Goal: Task Accomplishment & Management: Use online tool/utility

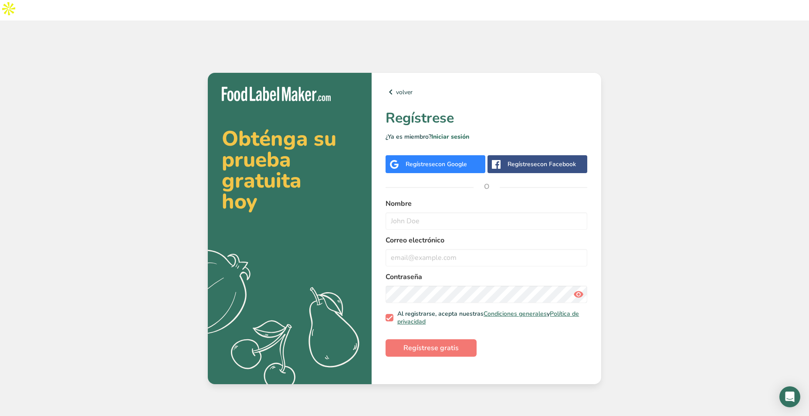
click at [470, 155] on div "Regístrese con Google" at bounding box center [436, 164] width 100 height 18
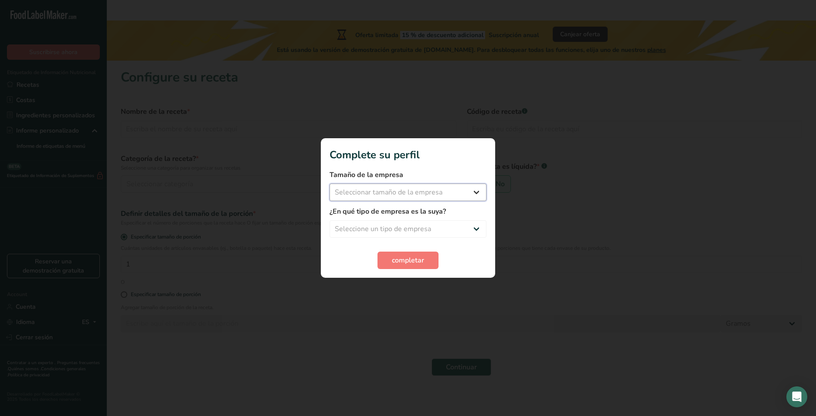
click at [437, 193] on select "Seleccionar tamaño de la empresa Menos de 10 empleados De 10 a 50 empleados De …" at bounding box center [407, 191] width 157 height 17
select select "1"
click at [329, 183] on select "Seleccionar tamaño de la empresa Menos de 10 empleados De 10 a 50 empleados De …" at bounding box center [407, 191] width 157 height 17
click at [404, 227] on select "Seleccione un tipo de empresa Fabricante de alimentos envasados Restaurante y c…" at bounding box center [407, 228] width 157 height 17
select select "1"
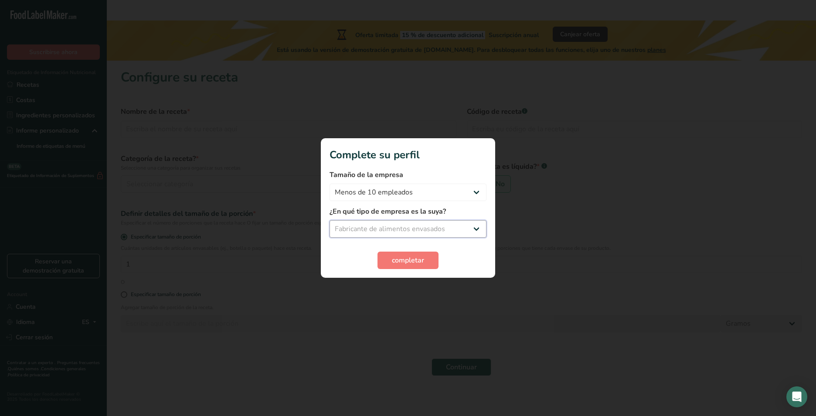
click at [329, 220] on select "Seleccione un tipo de empresa Fabricante de alimentos envasados Restaurante y c…" at bounding box center [407, 228] width 157 height 17
click at [404, 258] on span "completar" at bounding box center [408, 260] width 32 height 10
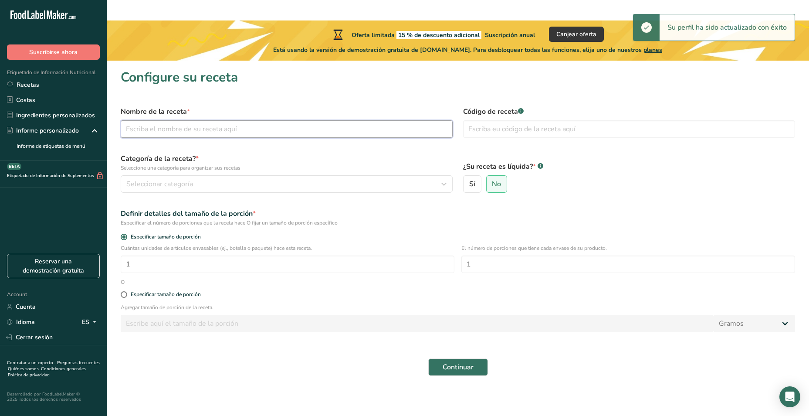
click at [157, 120] on input "text" at bounding box center [287, 128] width 332 height 17
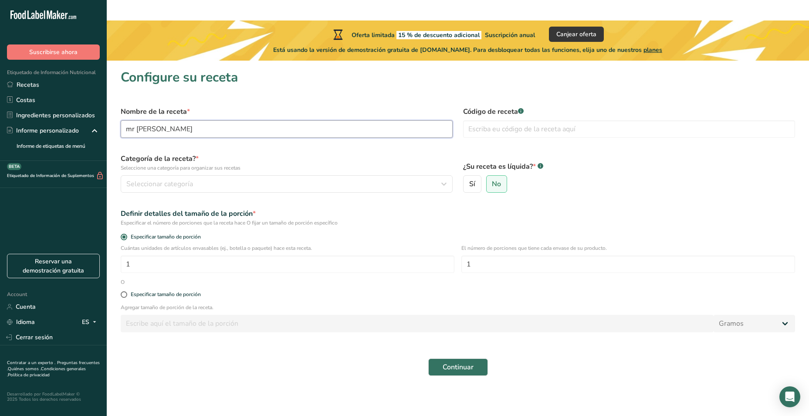
click at [297, 120] on input "mr green" at bounding box center [287, 128] width 332 height 17
type input "inglesa 1 lt"
click at [518, 120] on input "inglesa" at bounding box center [629, 128] width 332 height 17
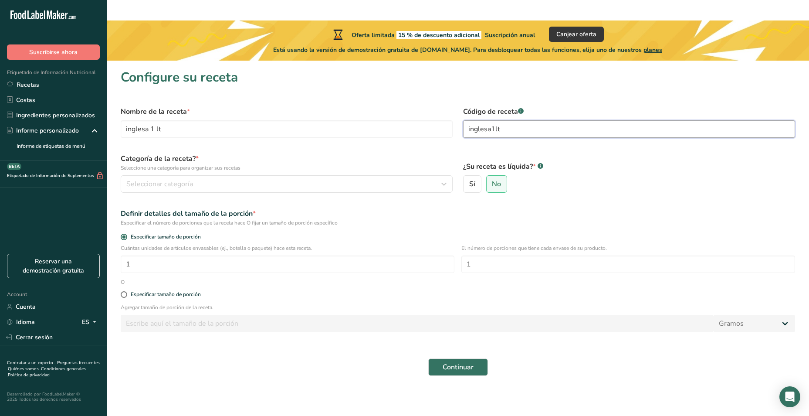
type input "inglesa1lt"
click at [268, 175] on button "Seleccionar categoría" at bounding box center [287, 183] width 332 height 17
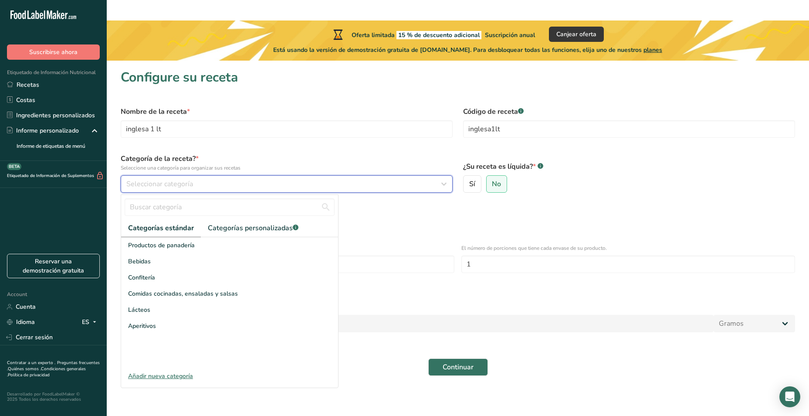
click at [269, 179] on div "Seleccionar categoría" at bounding box center [284, 184] width 316 height 10
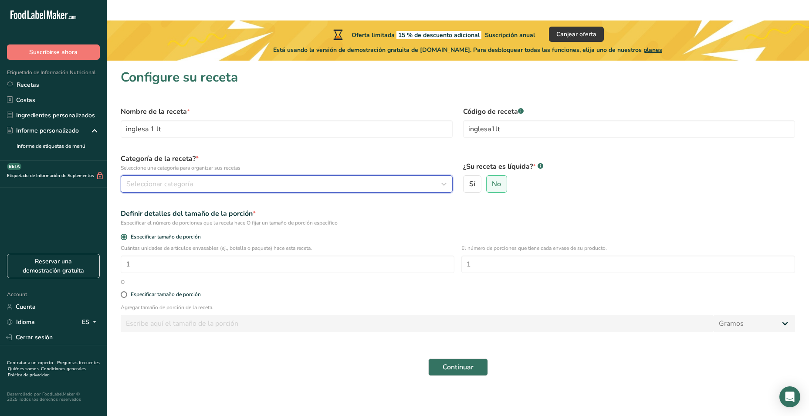
click at [269, 179] on div "Seleccionar categoría" at bounding box center [284, 184] width 316 height 10
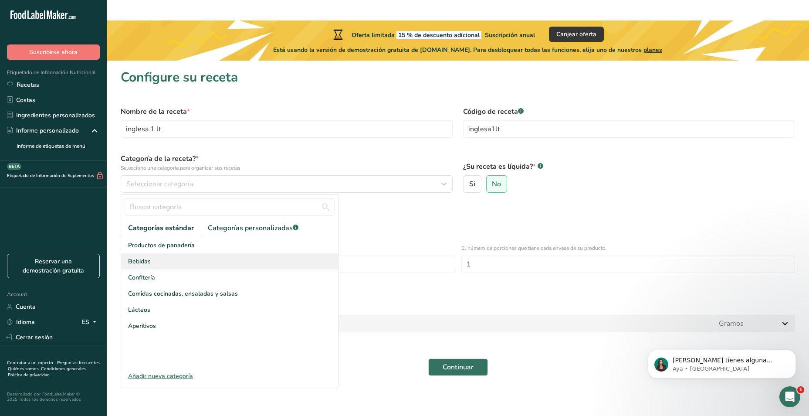
click at [236, 253] on div "Bebidas" at bounding box center [229, 261] width 217 height 16
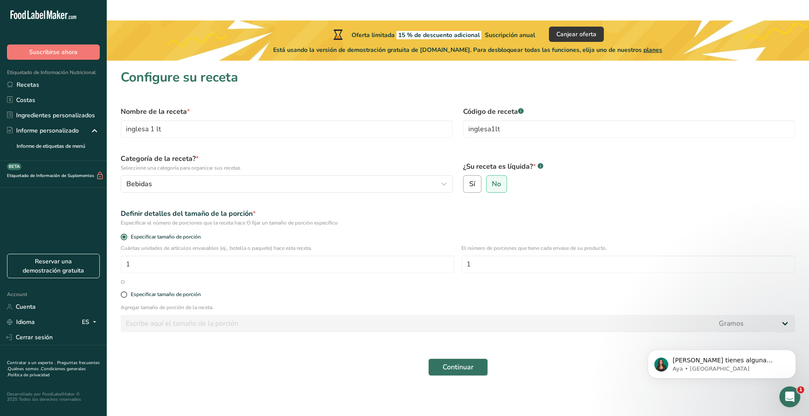
click at [473, 180] on span "Sí" at bounding box center [472, 184] width 6 height 9
click at [469, 181] on input "Sí" at bounding box center [467, 184] width 6 height 6
radio input "true"
radio input "false"
select select "22"
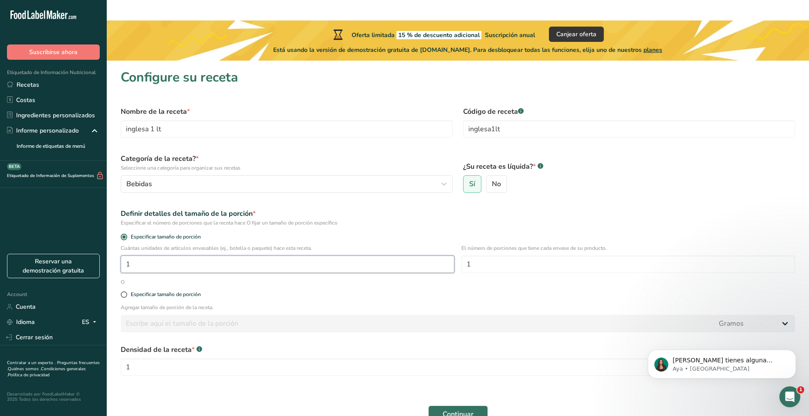
click at [172, 255] on input "1" at bounding box center [288, 263] width 334 height 17
type input "10"
type input "100"
click at [121, 292] on input "Especificar tamaño de porción" at bounding box center [124, 295] width 6 height 6
radio input "true"
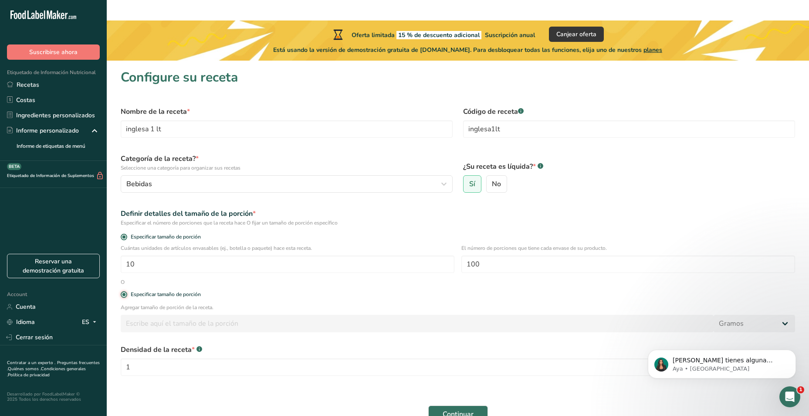
radio input "false"
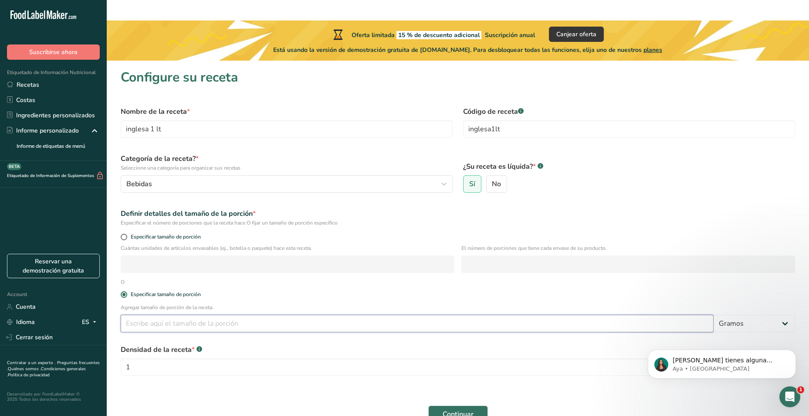
click at [171, 315] on input "number" at bounding box center [417, 323] width 593 height 17
type input "100"
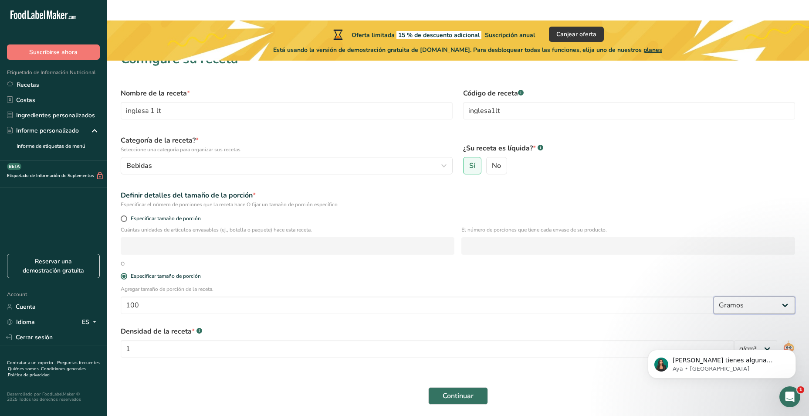
scroll to position [28, 0]
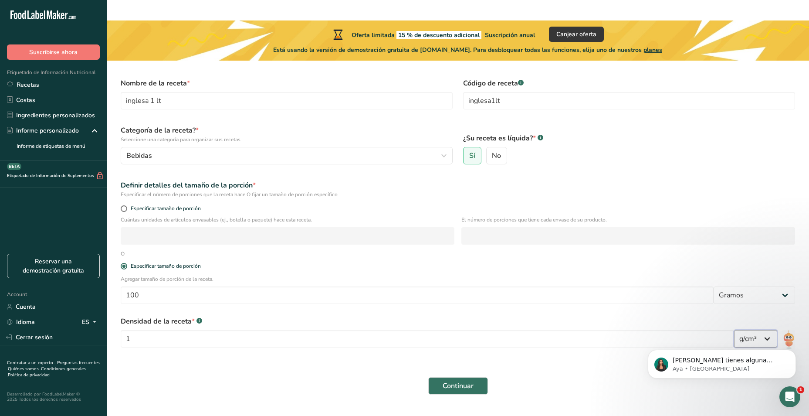
click at [772, 330] on select "lb/pie³ g/cm³" at bounding box center [755, 338] width 43 height 17
click at [491, 372] on div "Continuar" at bounding box center [457, 386] width 685 height 28
click at [475, 377] on button "Continuar" at bounding box center [458, 385] width 60 height 17
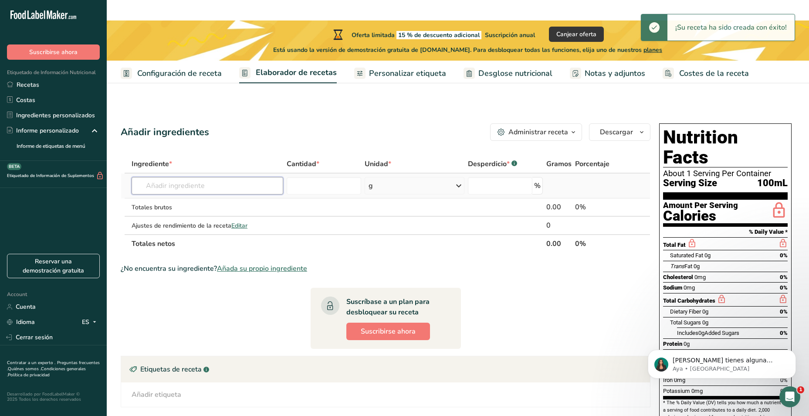
click at [234, 177] on input "text" at bounding box center [208, 185] width 152 height 17
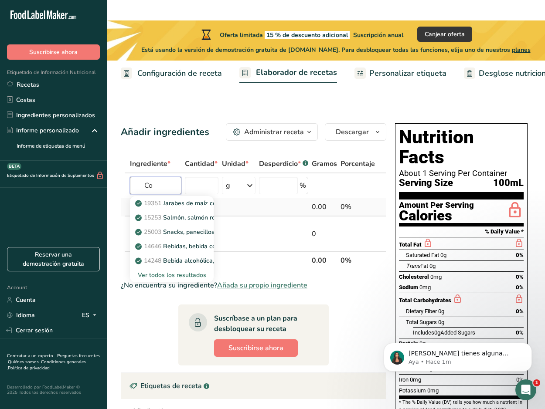
type input "C"
type input "agua"
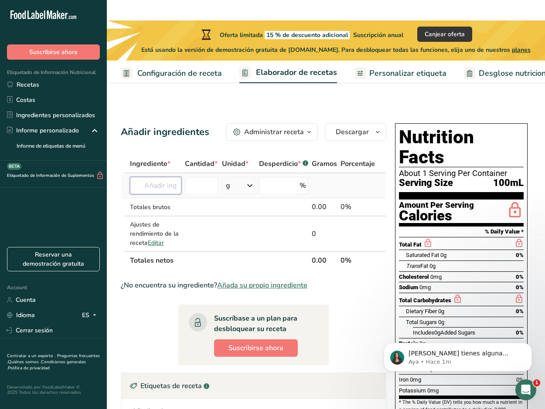
click at [169, 177] on input "text" at bounding box center [155, 185] width 51 height 17
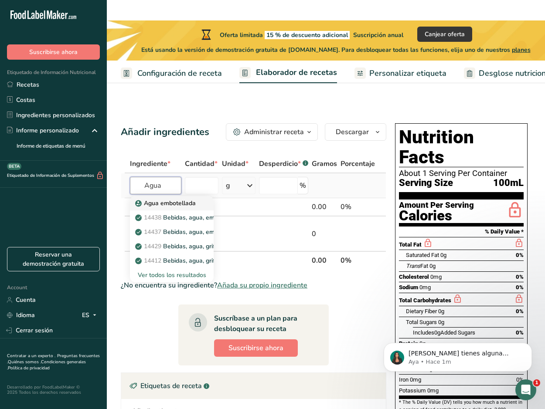
type input "Agua"
click at [171, 199] on p "Agua embotellada" at bounding box center [166, 203] width 59 height 9
type input "Water, bottled"
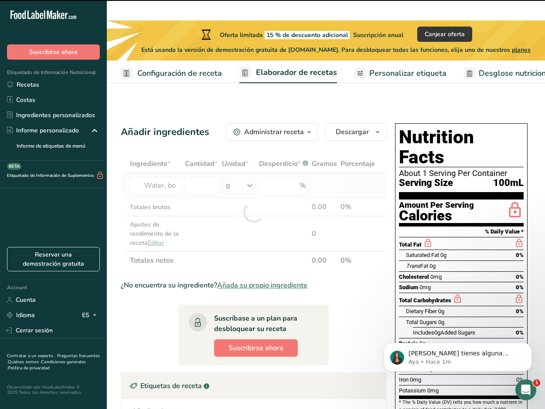
type input "0"
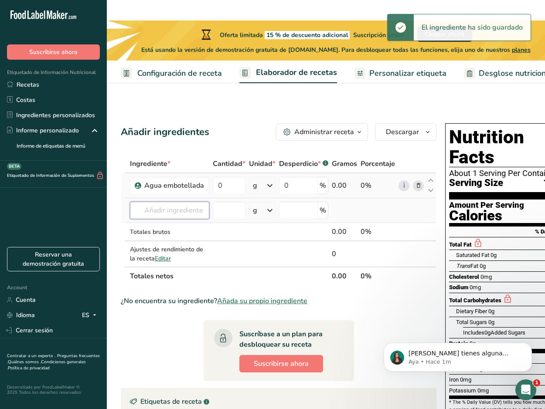
click at [172, 202] on input "text" at bounding box center [169, 210] width 79 height 17
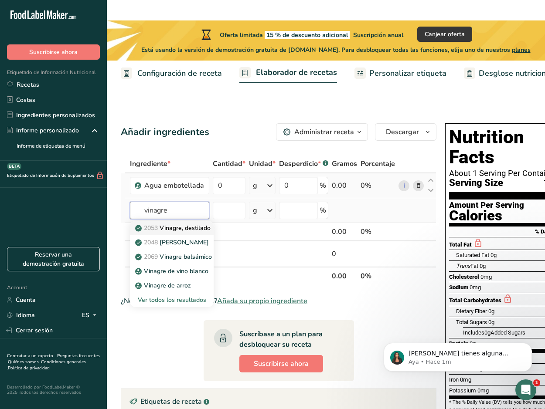
type input "Vinegar, distilled"
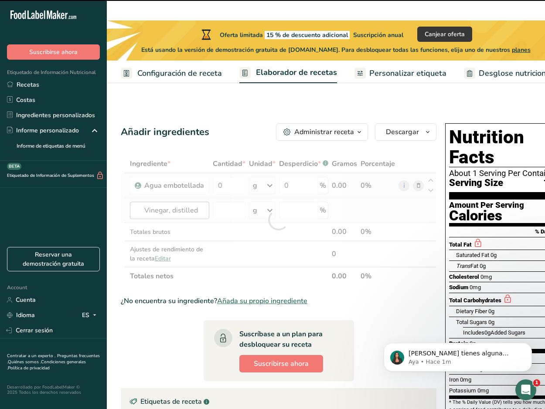
type input "0"
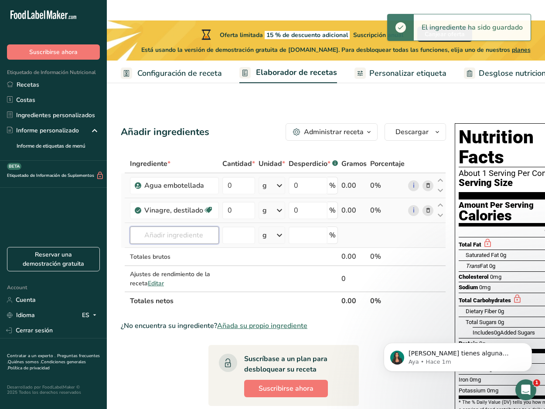
click at [156, 227] on input "text" at bounding box center [174, 235] width 89 height 17
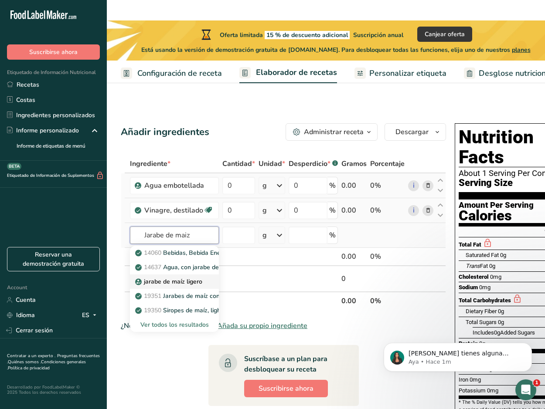
type input "Jarabe de maiz"
click at [173, 277] on p "jarabe de maíz ligero" at bounding box center [169, 281] width 65 height 9
type input "light corn syrup"
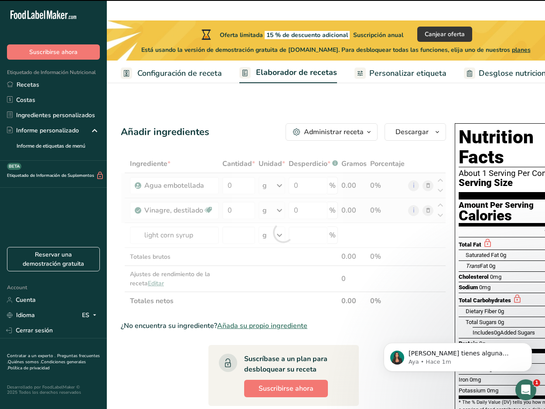
type input "0"
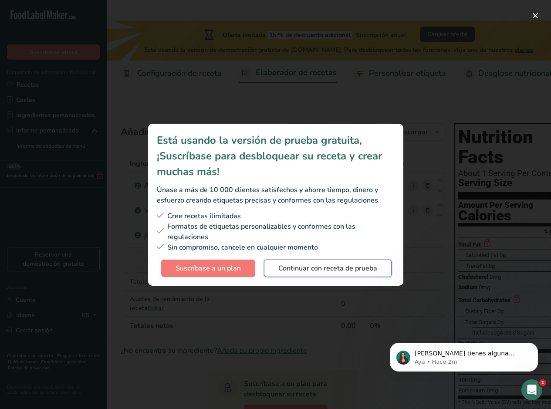
click at [315, 271] on span "Continuar con receta de prueba" at bounding box center [327, 268] width 99 height 10
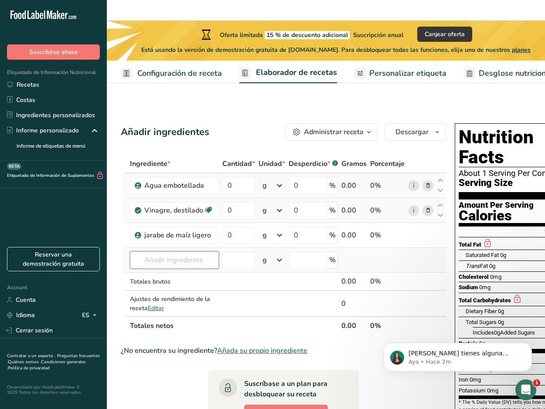
click at [189, 251] on input "text" at bounding box center [174, 259] width 89 height 17
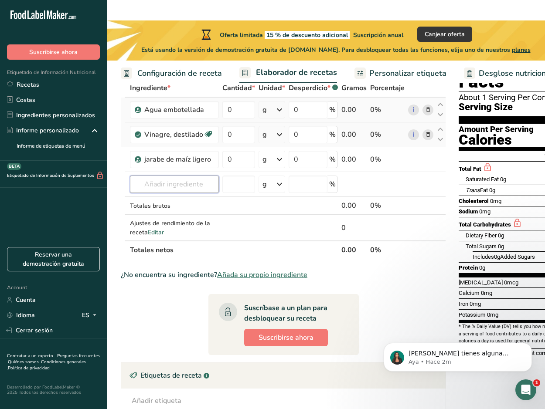
scroll to position [87, 0]
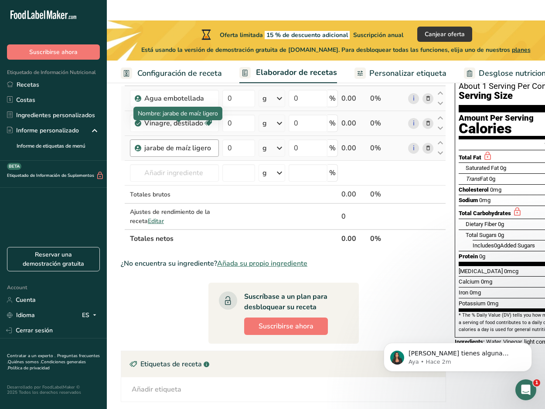
click at [146, 143] on div "jarabe de maíz ligero" at bounding box center [178, 148] width 69 height 10
drag, startPoint x: 146, startPoint y: 127, endPoint x: 150, endPoint y: 126, distance: 4.4
click at [150, 143] on div "jarabe de maíz ligero" at bounding box center [178, 148] width 69 height 10
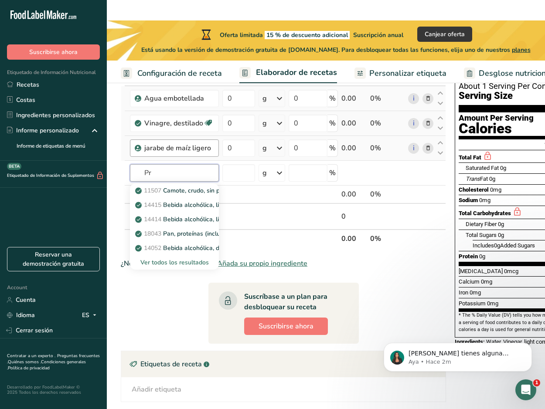
type input "P"
type input "proteina vegetal"
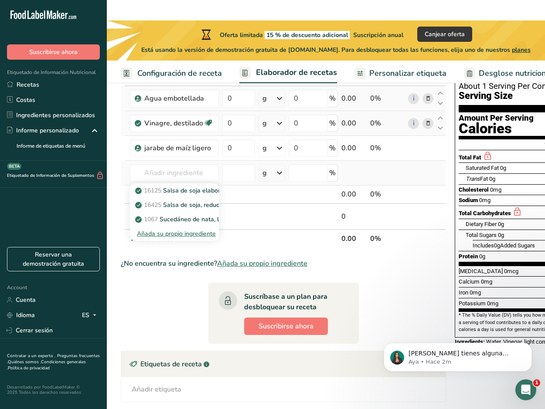
click at [197, 229] on div "Añada su propio ingrediente" at bounding box center [174, 233] width 75 height 9
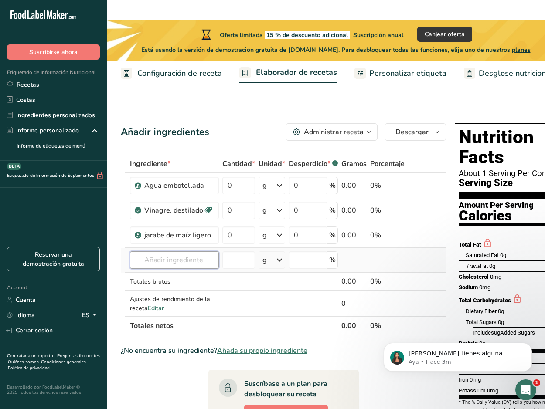
click at [181, 251] on input "text" at bounding box center [174, 259] width 89 height 17
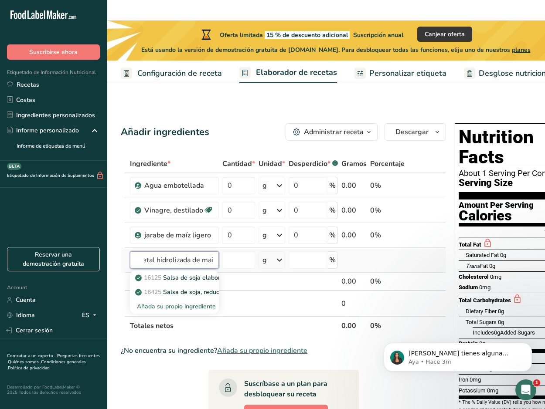
scroll to position [0, 44]
click at [180, 251] on input "proteina vegetal hidrolizada de maiz" at bounding box center [174, 259] width 89 height 17
type input "proteina vegetal hidrolizada de maiz"
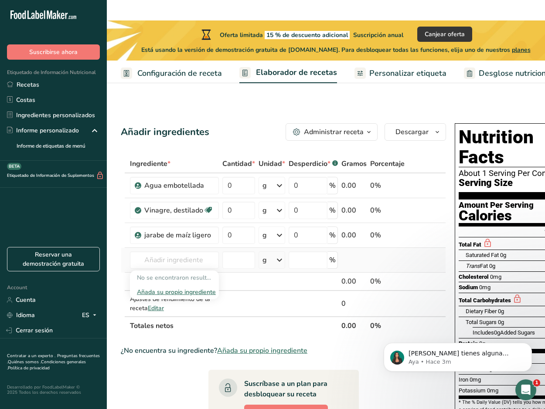
scroll to position [0, 0]
click at [172, 288] on div "Añada su propio ingrediente" at bounding box center [174, 292] width 75 height 9
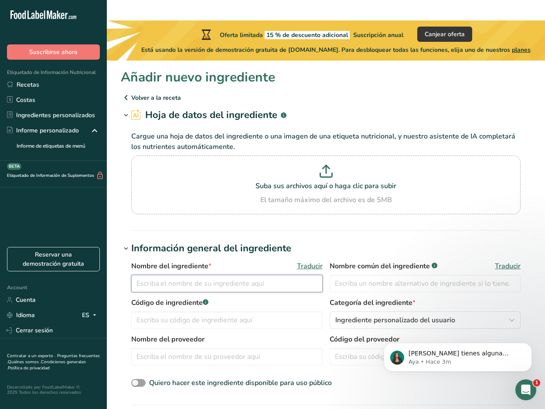
click at [281, 275] on input "text" at bounding box center [226, 283] width 191 height 17
type input "P"
type input "proteina vegetal hidrolizada de maiz"
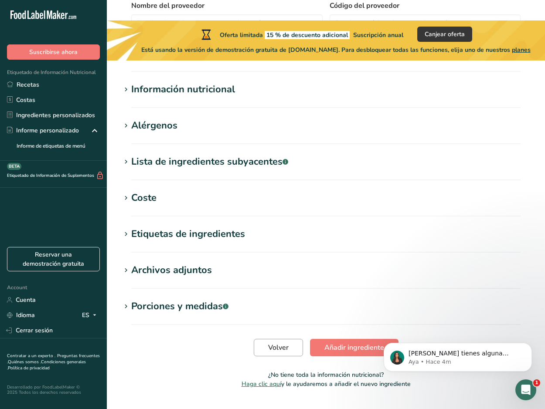
scroll to position [335, 0]
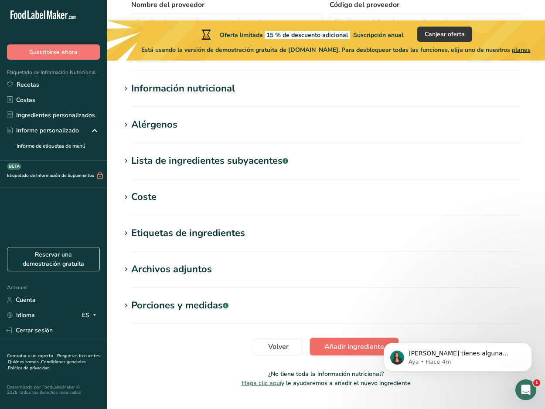
click at [325, 342] on span "Añadir ingrediente" at bounding box center [354, 347] width 60 height 10
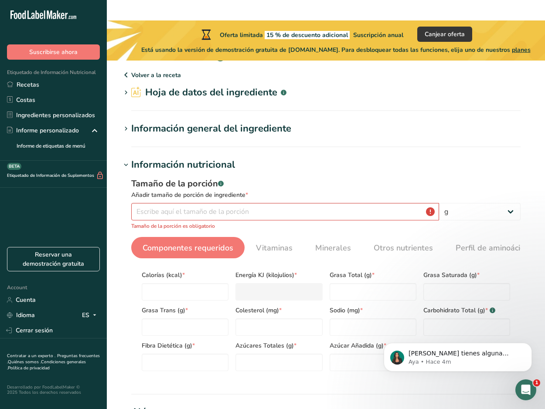
scroll to position [0, 0]
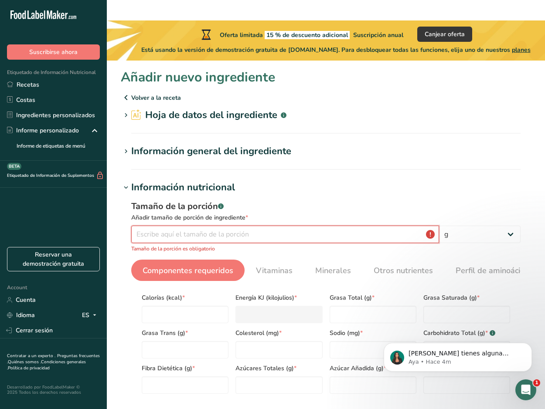
click at [244, 226] on input "number" at bounding box center [285, 234] width 308 height 17
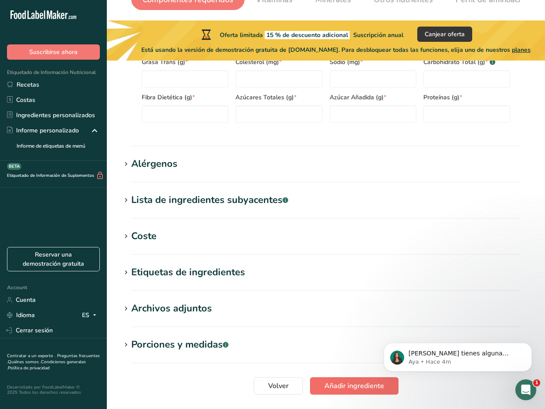
type input "1"
click at [335, 381] on span "Añadir ingrediente" at bounding box center [354, 386] width 60 height 10
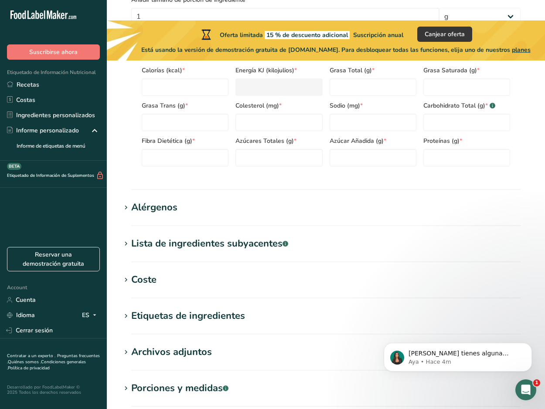
scroll to position [160, 0]
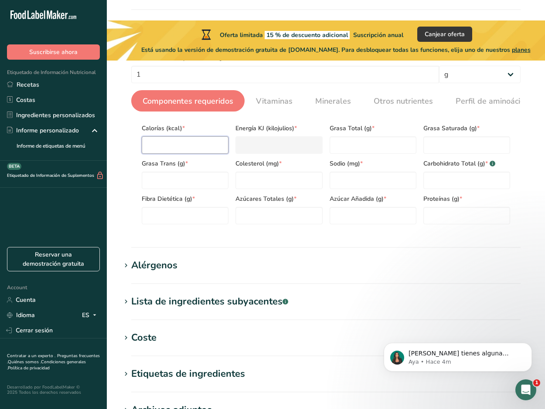
click at [200, 136] on input "number" at bounding box center [185, 144] width 87 height 17
type input "1"
type KJ "4.2"
type input "1"
type Fat "1"
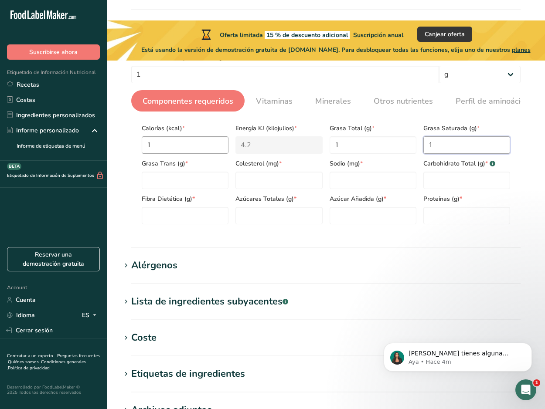
type Fat "1"
type input "1"
type Carbohydrates "1"
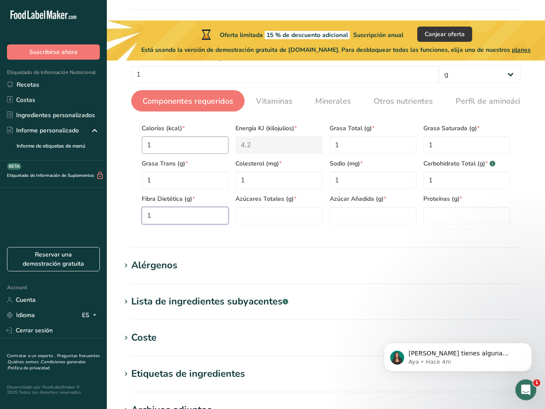
type Fiber "1"
type Sugars "1"
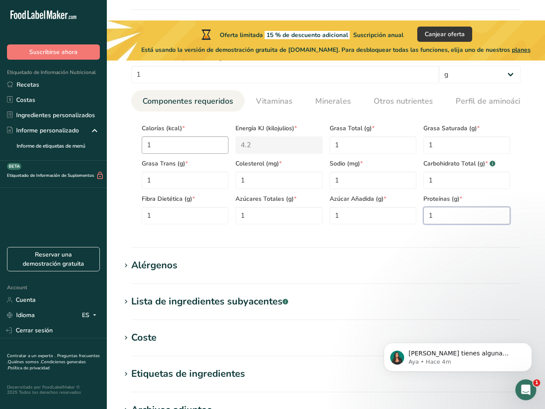
type input "1"
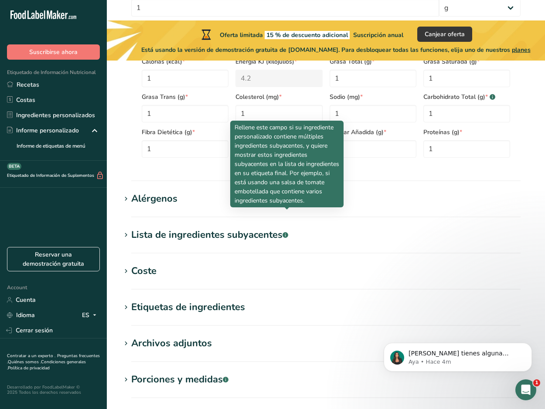
scroll to position [303, 0]
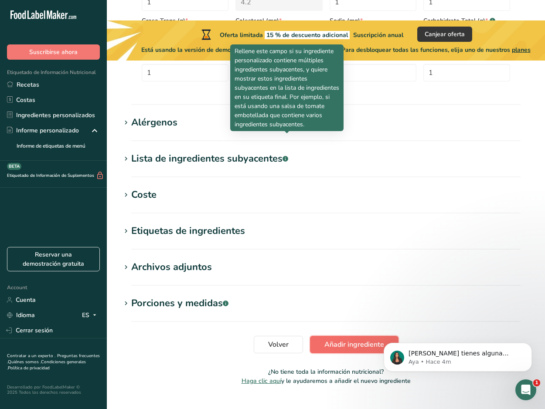
click at [346, 339] on span "Añadir ingrediente" at bounding box center [354, 344] width 60 height 10
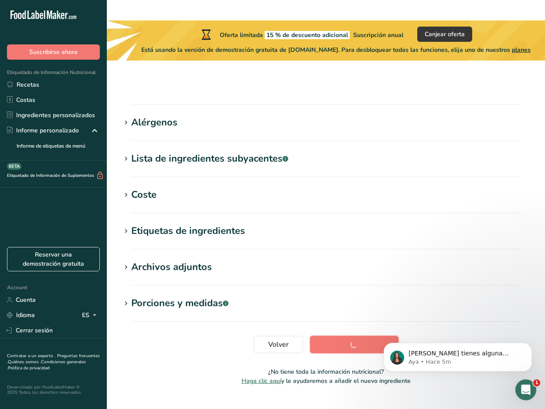
scroll to position [99, 0]
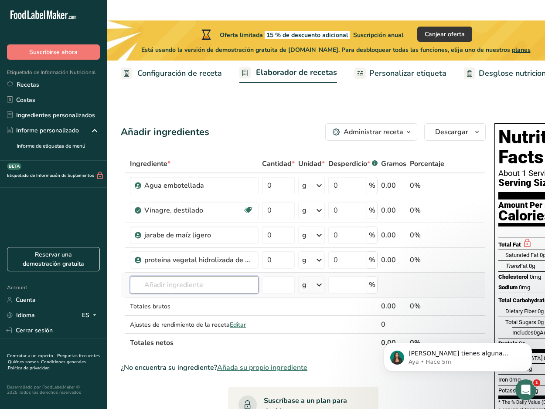
click at [194, 276] on input "text" at bounding box center [194, 284] width 129 height 17
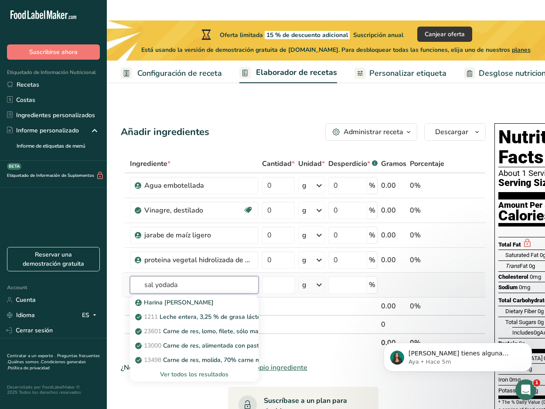
type input "sal yodada"
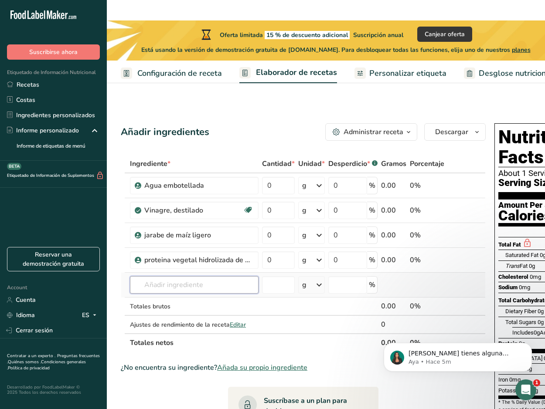
click at [194, 276] on input "text" at bounding box center [194, 284] width 129 height 17
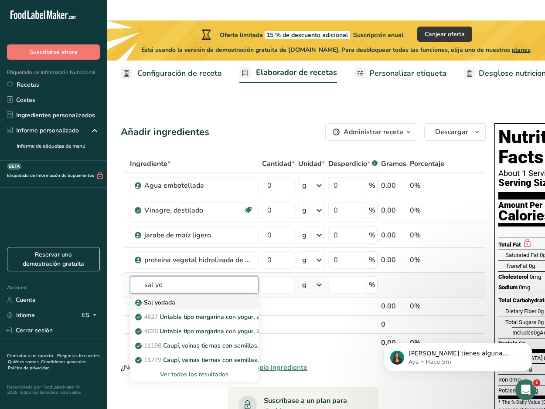
type input "Iodized Salt"
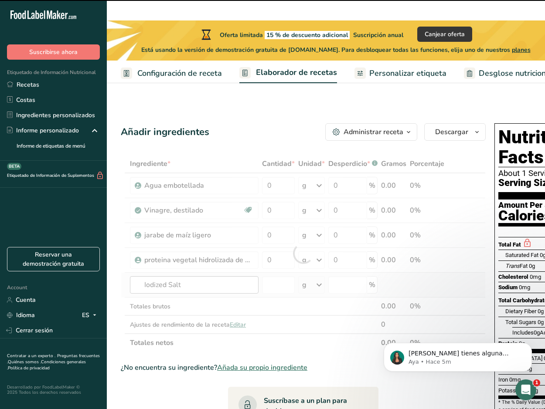
type input "0"
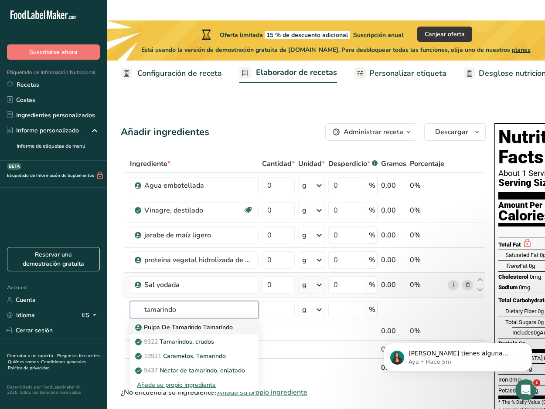
type input "Tamarind Tamarindo Pulp"
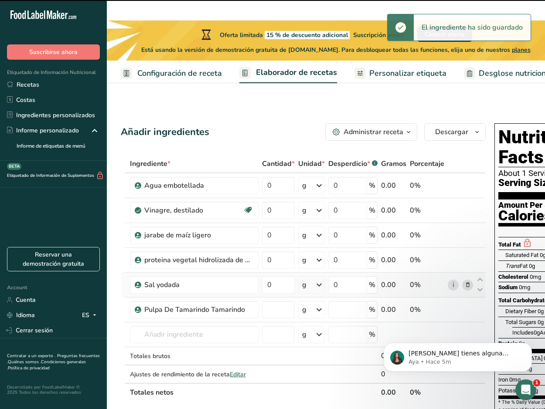
type input "0"
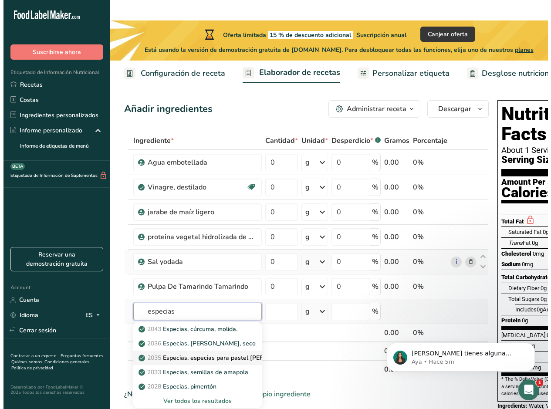
scroll to position [87, 0]
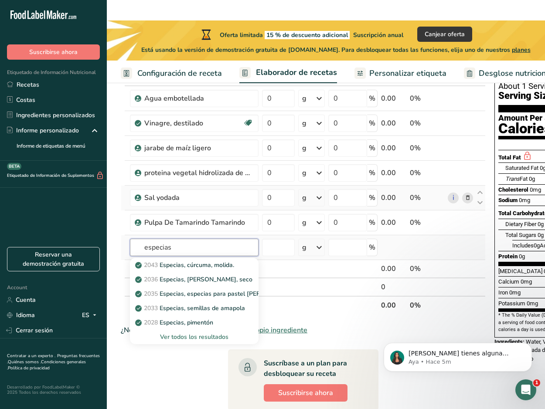
type input "especias"
click at [194, 333] on div "Ver todos los resultados" at bounding box center [194, 337] width 115 height 9
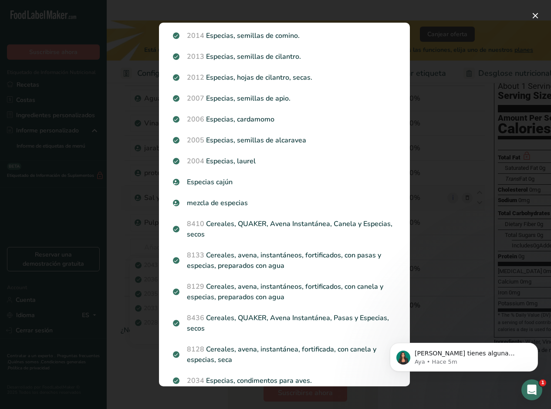
scroll to position [741, 0]
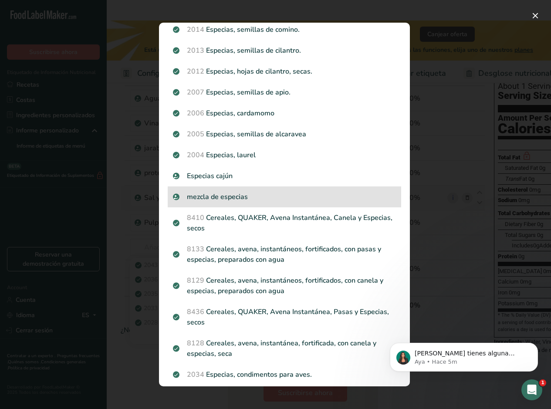
click at [281, 200] on p "mezcla de especias" at bounding box center [284, 197] width 223 height 10
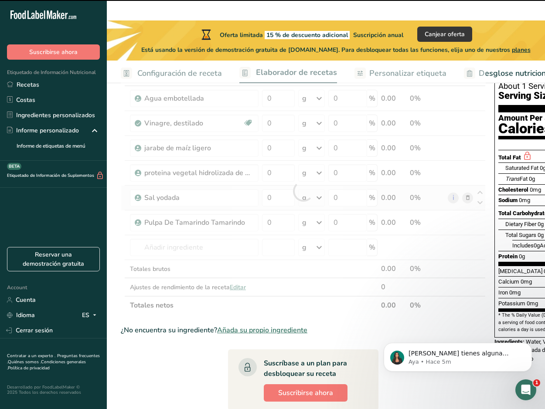
type input "0"
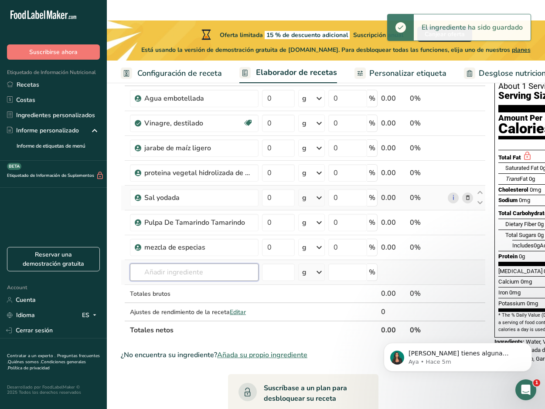
click at [216, 264] on input "text" at bounding box center [194, 272] width 129 height 17
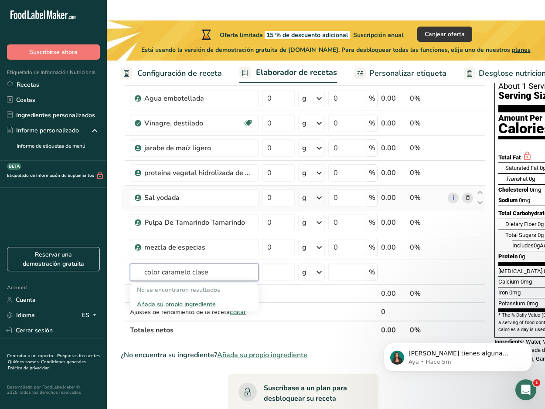
drag, startPoint x: 164, startPoint y: 252, endPoint x: 119, endPoint y: 256, distance: 45.1
click at [119, 256] on section "Añadir ingredientes Administrar receta Eliminar receta Duplicar receta Escalar …" at bounding box center [326, 336] width 438 height 635
click at [203, 264] on input "caramelo clase" at bounding box center [194, 272] width 129 height 17
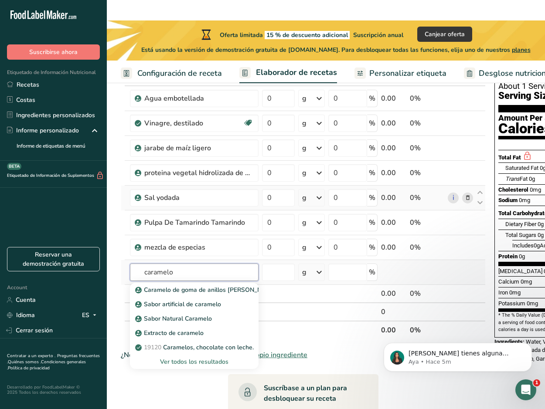
type input "caramelo"
click at [208, 357] on div "Ver todos los resultados" at bounding box center [194, 361] width 115 height 9
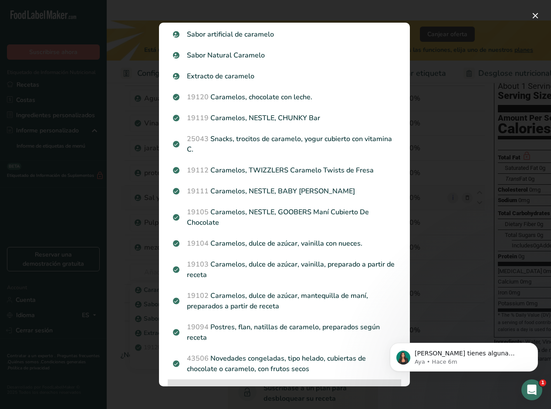
scroll to position [0, 0]
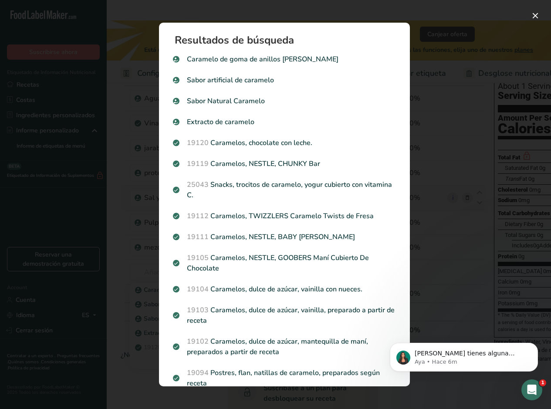
click at [457, 299] on div "Search results modal" at bounding box center [275, 204] width 551 height 409
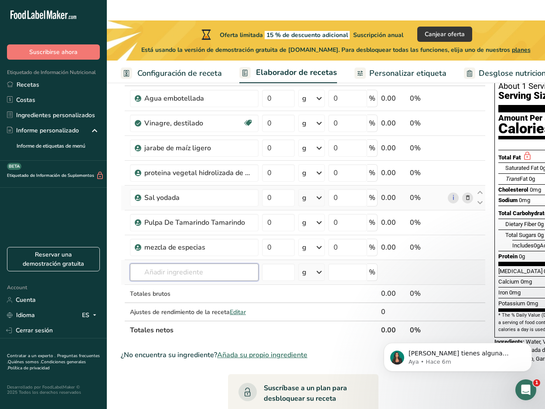
click at [225, 264] on input "text" at bounding box center [194, 272] width 129 height 17
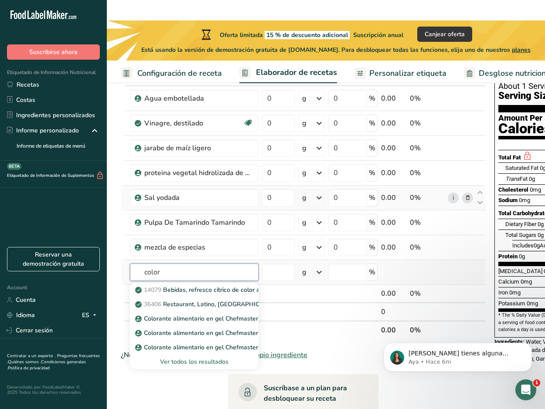
type input "color"
click at [214, 357] on div "Ver todos los resultados" at bounding box center [194, 361] width 115 height 9
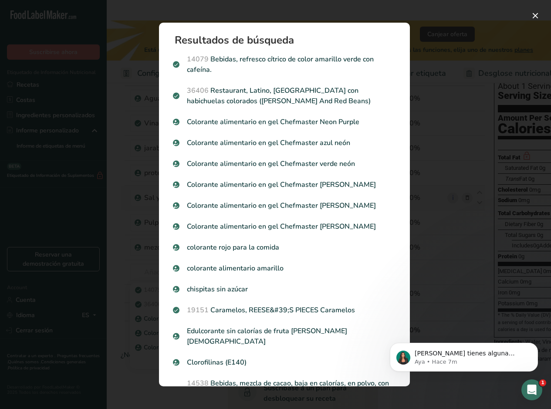
click at [426, 227] on div "Search results modal" at bounding box center [275, 204] width 551 height 409
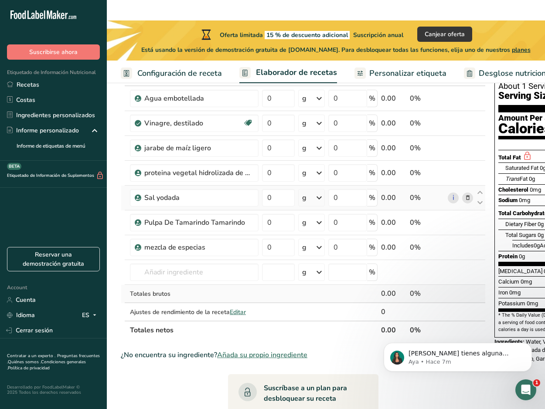
click at [326, 285] on td at bounding box center [352, 294] width 53 height 18
click at [211, 264] on input "text" at bounding box center [194, 272] width 129 height 17
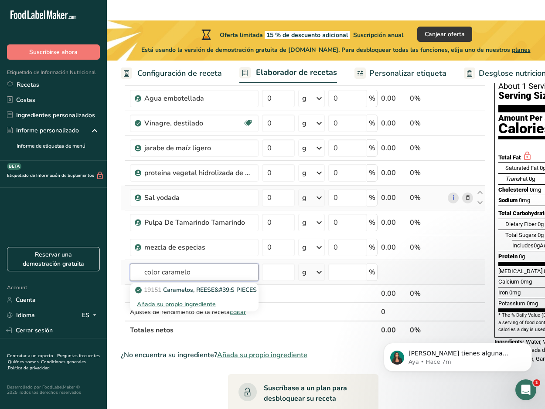
type input "color caramelo"
click at [194, 300] on div "Añada su propio ingrediente" at bounding box center [194, 304] width 115 height 9
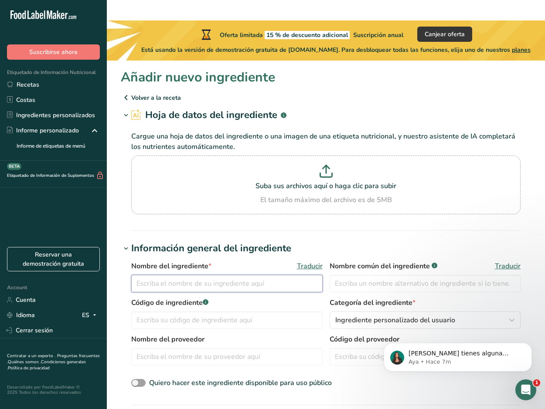
click at [208, 275] on input "text" at bounding box center [226, 283] width 191 height 17
type input "color caramelo clase IV"
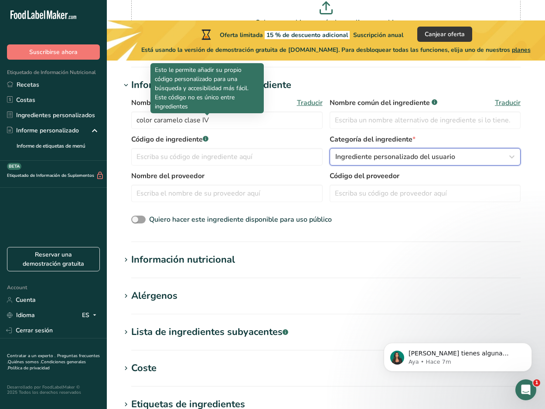
scroll to position [218, 0]
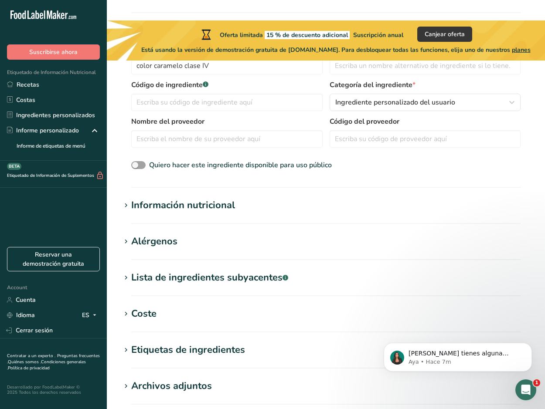
click at [218, 198] on div "Información nutricional" at bounding box center [183, 205] width 104 height 14
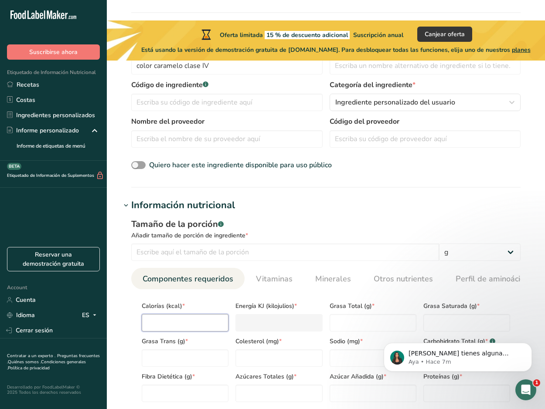
click at [183, 314] on input "number" at bounding box center [185, 322] width 87 height 17
click at [210, 244] on input "number" at bounding box center [285, 252] width 308 height 17
type input "1"
click at [216, 314] on input "number" at bounding box center [185, 322] width 87 height 17
type input "1"
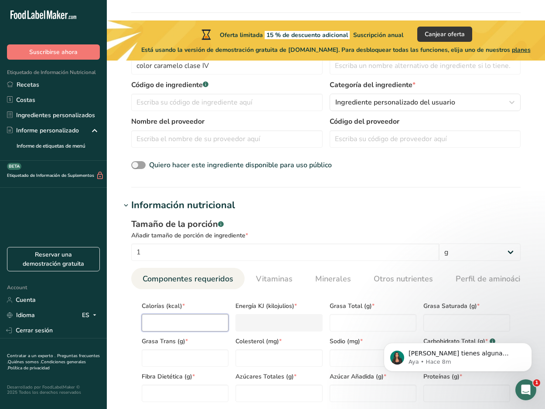
type KJ "4.2"
type input "1"
type Fat "1"
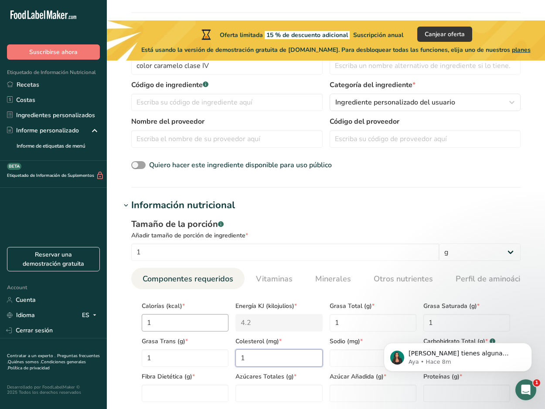
type input "1"
type Carbohydrates "1"
type Fiber "1"
type Sugars "1"
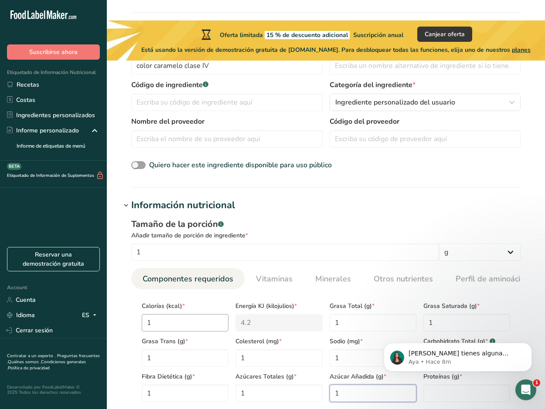
type Sugars "1"
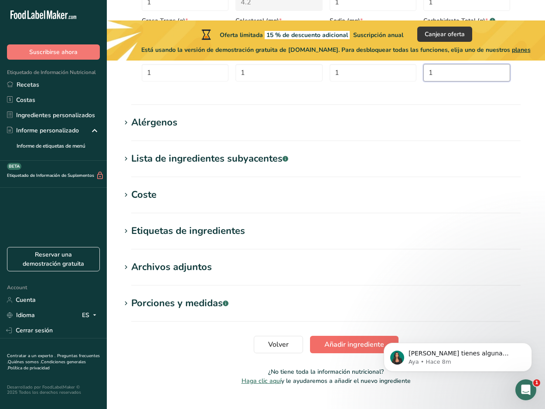
type input "1"
click at [356, 339] on span "Añadir ingrediente" at bounding box center [354, 344] width 60 height 10
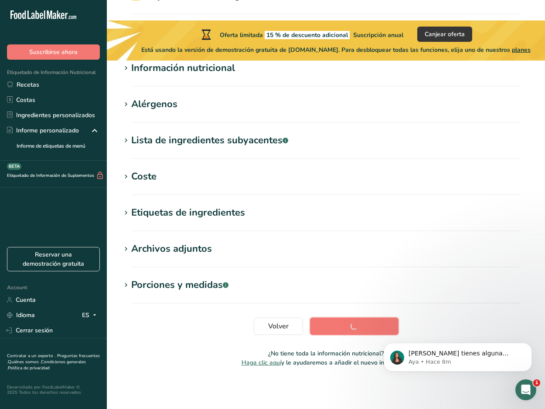
scroll to position [99, 0]
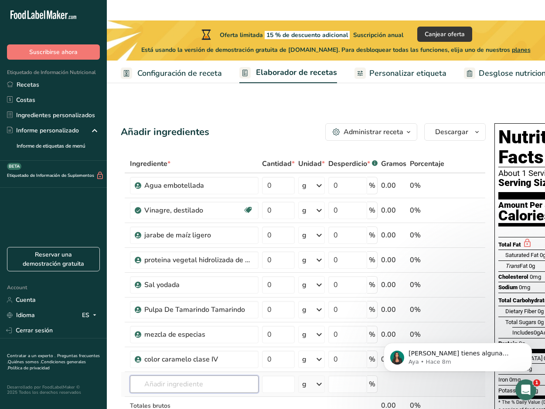
click at [231, 376] on input "text" at bounding box center [194, 384] width 129 height 17
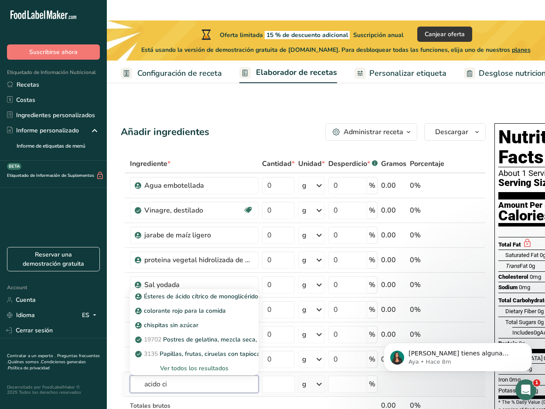
click at [149, 376] on input "acido ci" at bounding box center [194, 384] width 129 height 17
type input "colorante"
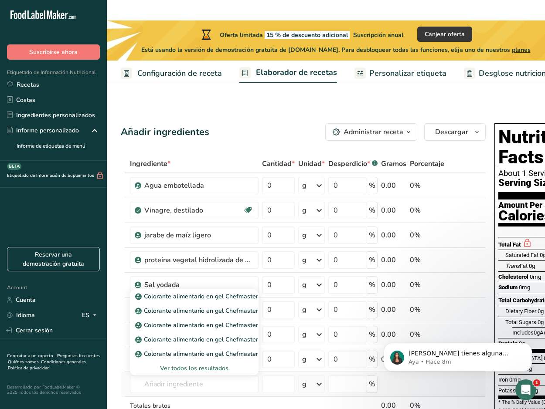
click at [163, 364] on div "Ver todos los resultados" at bounding box center [194, 368] width 115 height 9
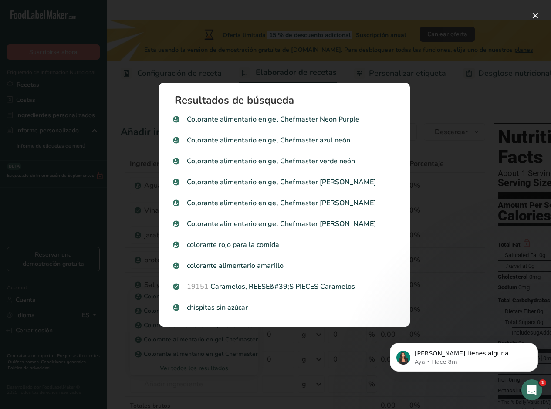
click at [266, 343] on div "Search results modal" at bounding box center [275, 204] width 551 height 409
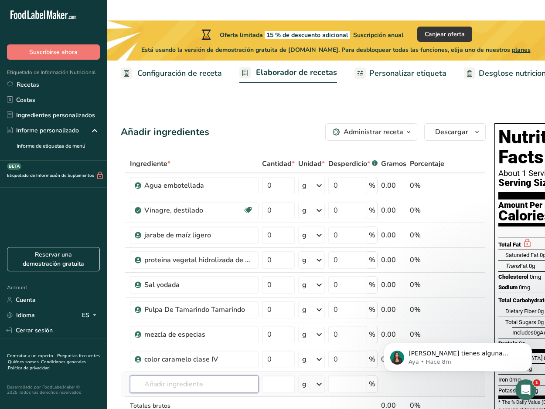
click at [225, 376] on input "text" at bounding box center [194, 384] width 129 height 17
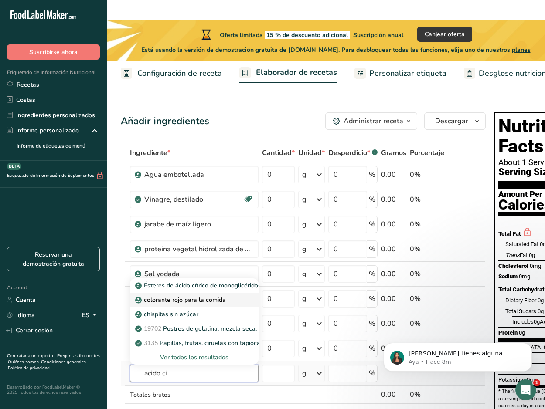
scroll to position [44, 0]
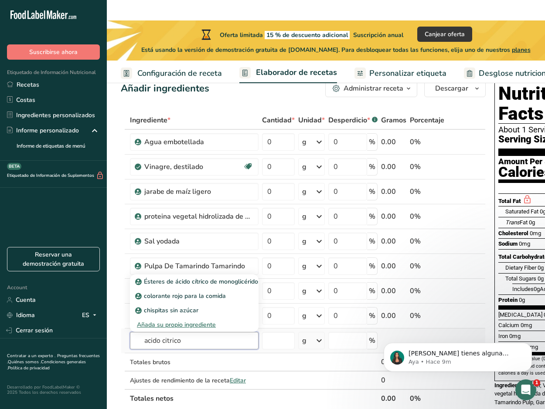
type input "acido citrico"
click at [160, 320] on div "Añada su propio ingrediente" at bounding box center [194, 324] width 115 height 9
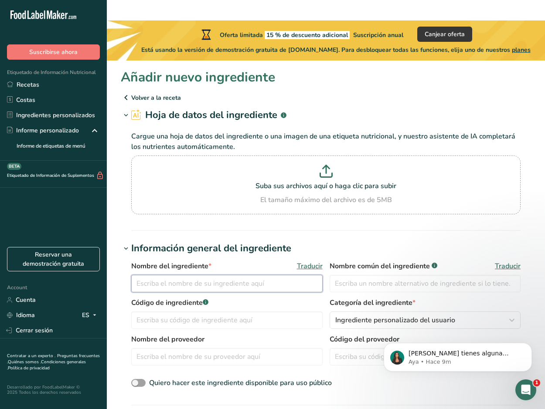
click at [165, 275] on input "text" at bounding box center [226, 283] width 191 height 17
type input "A"
type input "acido citrico"
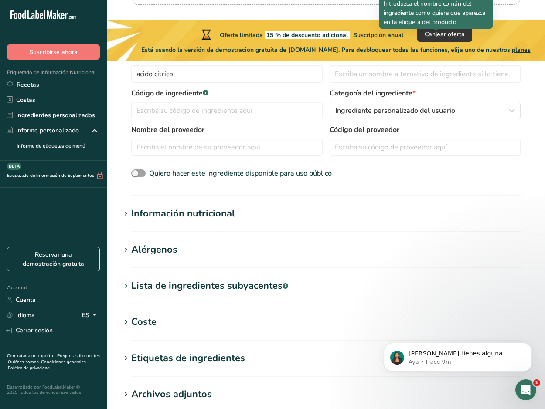
scroll to position [261, 0]
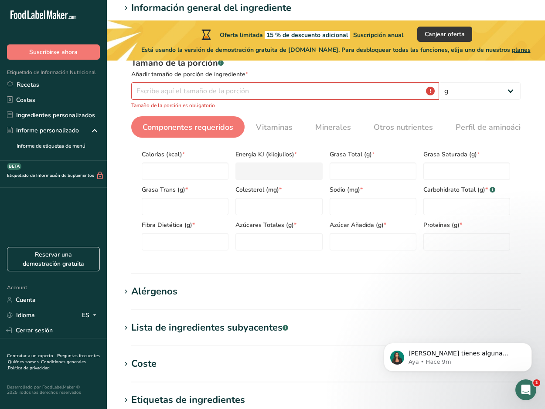
scroll to position [95, 0]
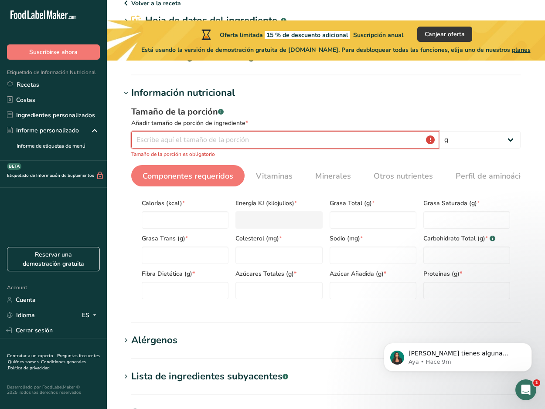
click at [183, 131] on input "number" at bounding box center [285, 139] width 308 height 17
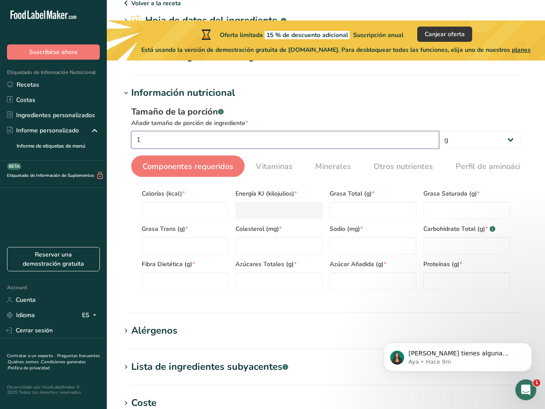
type input "1"
type input "0"
type KJ "0"
type input "0"
type Fat "0"
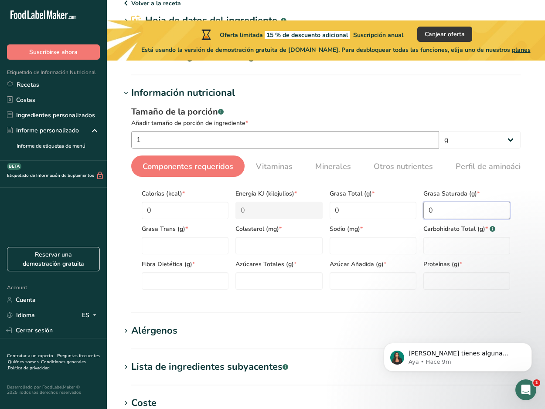
type Fat "0"
type input "0"
type input "1"
type Carbohydrates "00"
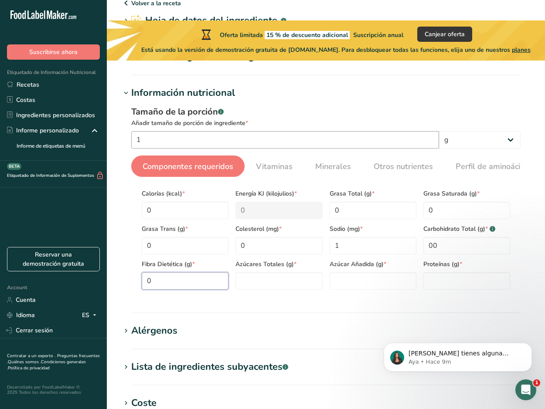
type Fiber "0"
type Sugars "0"
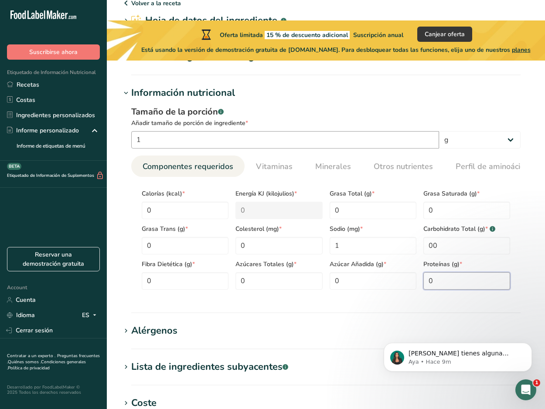
type input "0"
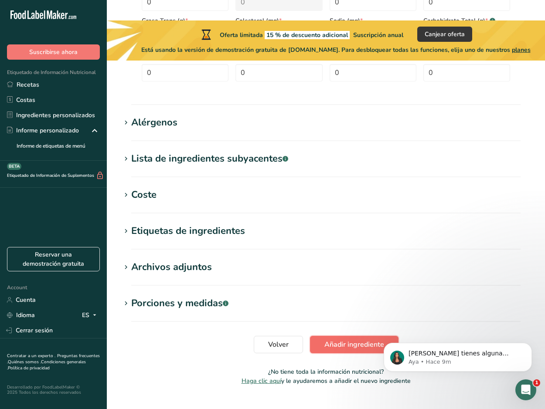
click at [346, 336] on button "Añadir ingrediente" at bounding box center [354, 344] width 88 height 17
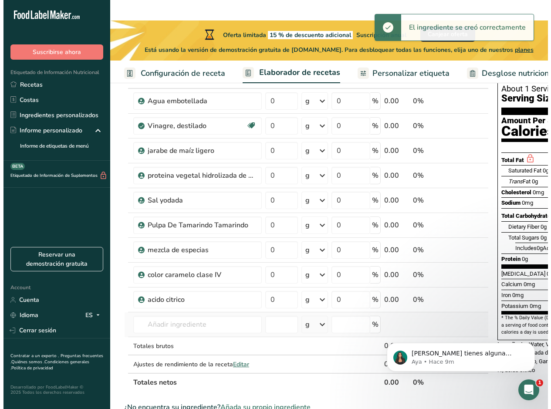
scroll to position [87, 0]
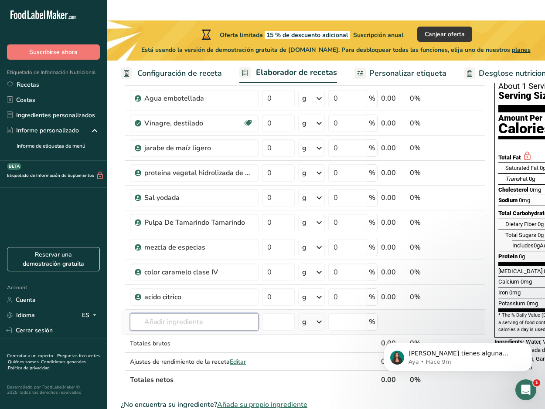
click at [226, 313] on input "text" at bounding box center [194, 321] width 129 height 17
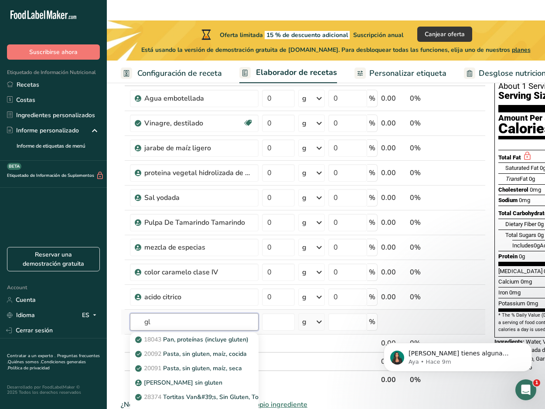
type input "g"
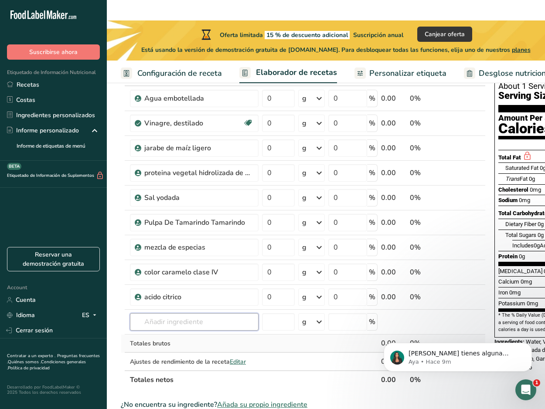
type input "l"
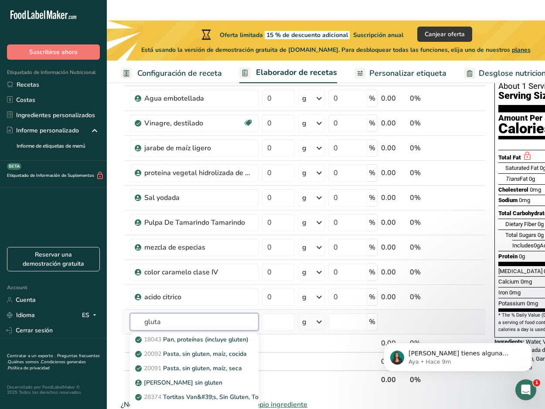
type input "gluta"
click at [203, 407] on div "Ver todos los resultados" at bounding box center [194, 411] width 115 height 9
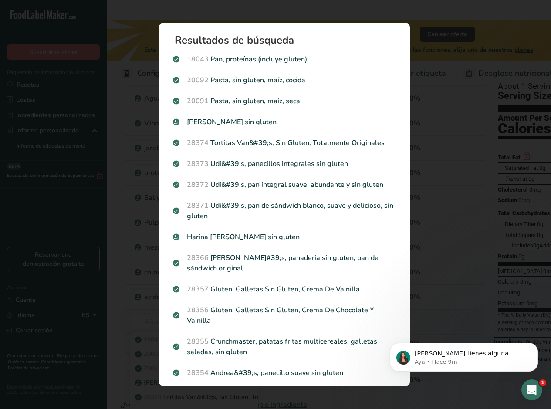
click at [203, 387] on section "Resultados de búsqueda 18043 Pan, proteínas (incluye gluten) 20092 Pasta, sin g…" at bounding box center [284, 205] width 251 height 364
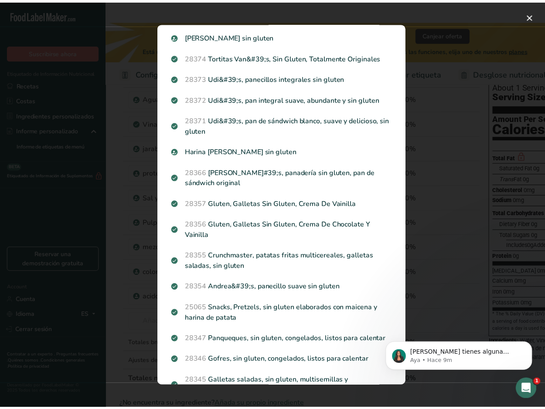
scroll to position [0, 0]
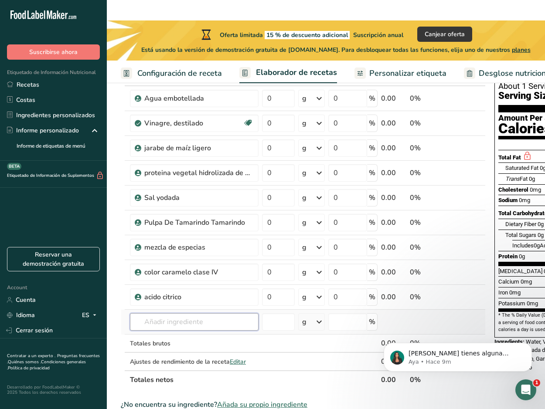
click at [200, 313] on input "text" at bounding box center [194, 321] width 129 height 17
type input "glutamato"
click at [200, 350] on div "Añada su propio ingrediente" at bounding box center [194, 354] width 115 height 9
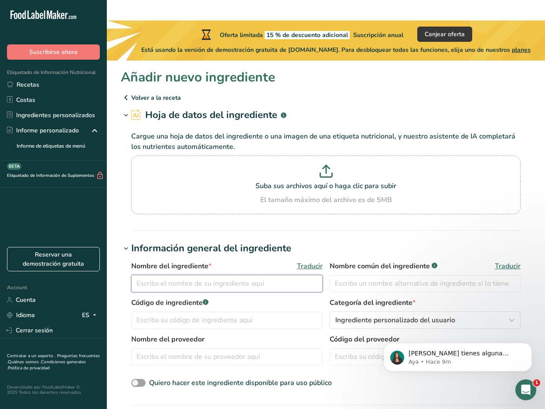
click at [146, 275] on input "text" at bounding box center [226, 283] width 191 height 17
type input "glutamato monosodico"
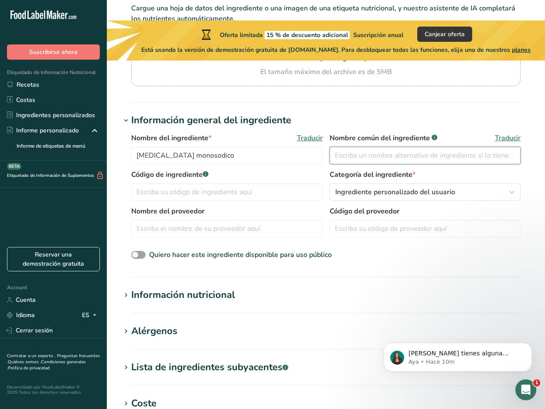
scroll to position [131, 0]
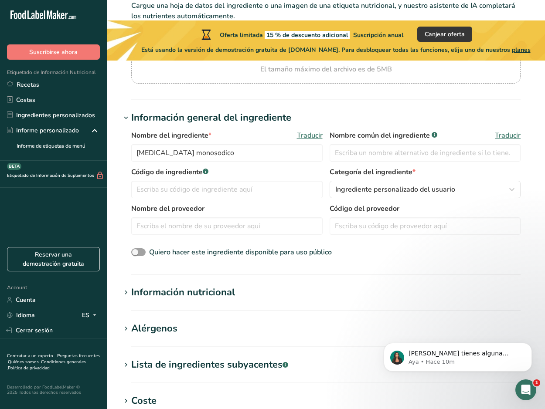
click at [194, 285] on div "Información nutricional" at bounding box center [183, 292] width 104 height 14
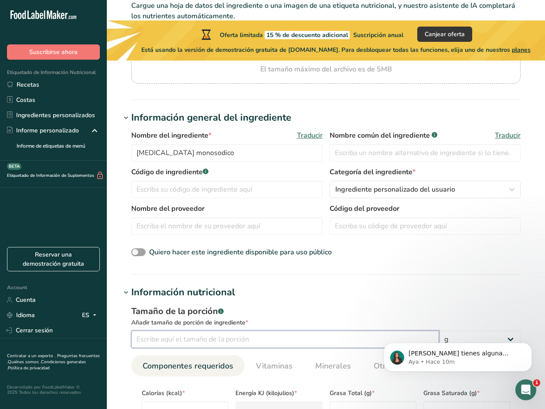
click at [190, 331] on input "number" at bounding box center [285, 339] width 308 height 17
type input "1"
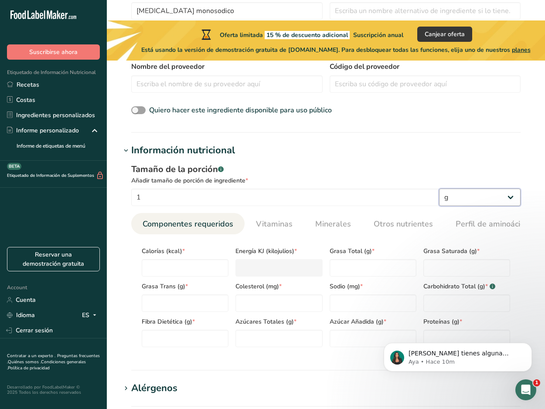
scroll to position [305, 0]
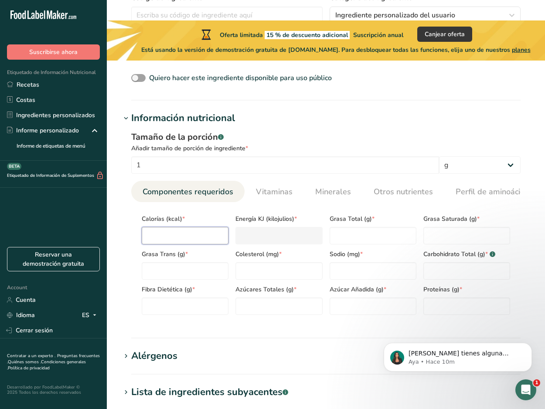
click at [197, 227] on input "number" at bounding box center [185, 235] width 87 height 17
type input "1"
type KJ "4.2"
type input "1"
type Fat "0"
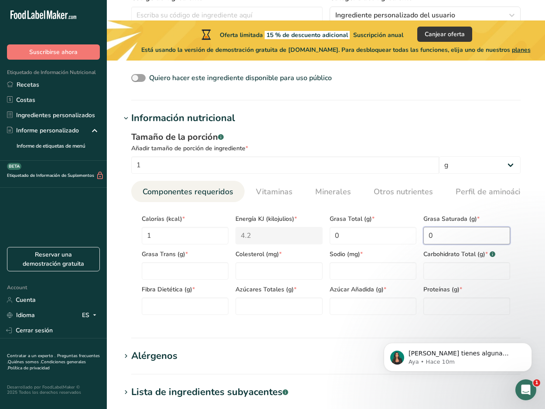
type Fat "0"
type input "0"
type Carbohydrates "0"
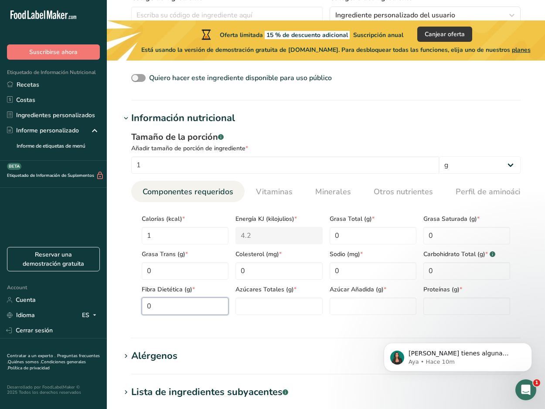
type Fiber "0"
type Sugars "0"
type input "0"
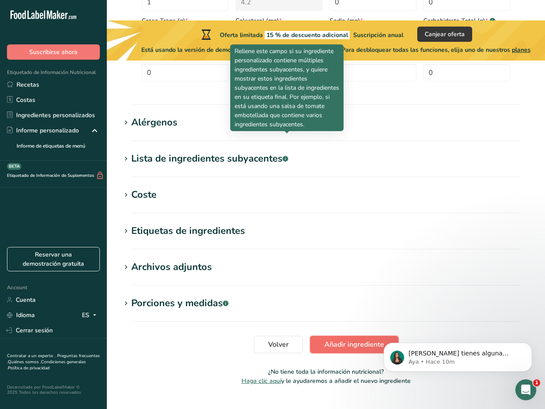
click at [353, 339] on span "Añadir ingrediente" at bounding box center [354, 344] width 60 height 10
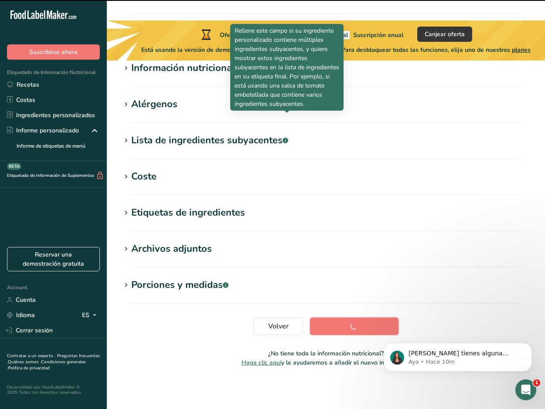
scroll to position [99, 0]
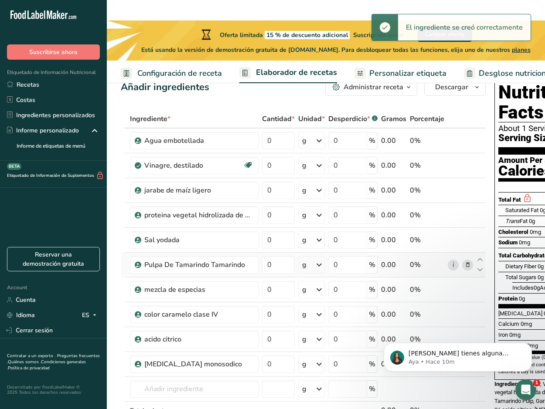
scroll to position [131, 0]
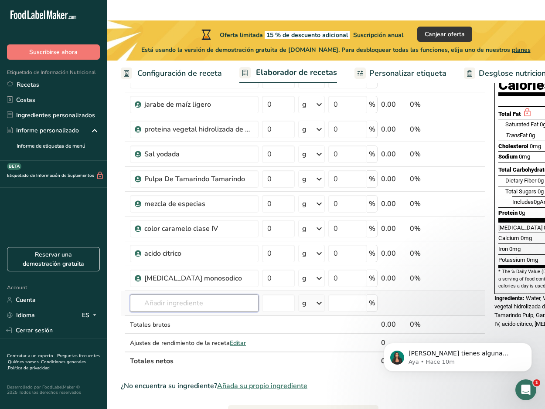
click at [172, 295] on input "text" at bounding box center [194, 303] width 129 height 17
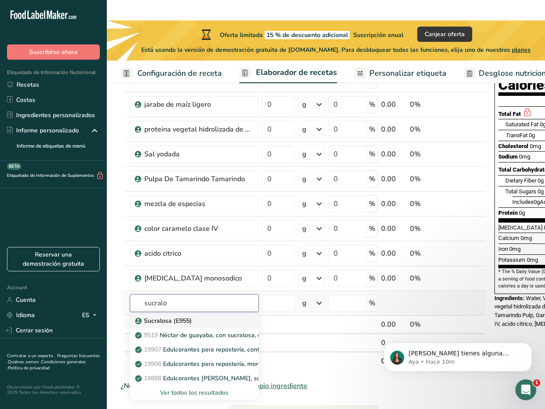
type input "sucralo"
click at [175, 316] on p "Sucralosa (E955)" at bounding box center [164, 320] width 55 height 9
type input "Sucralose (E955)"
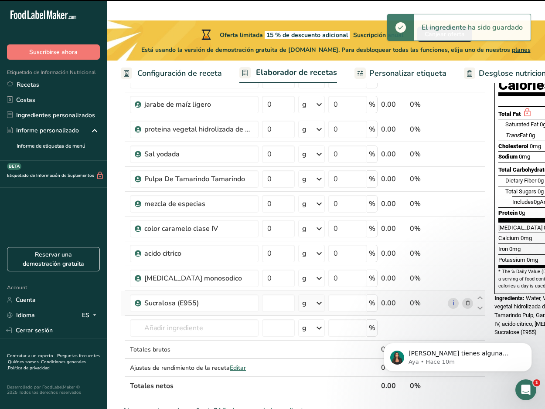
type input "0"
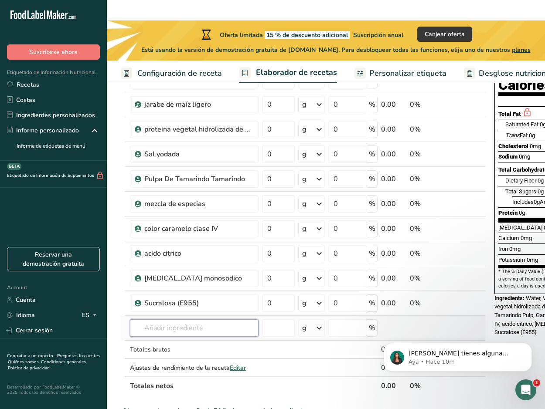
click at [230, 319] on input "text" at bounding box center [194, 327] width 129 height 17
type input "conservador na"
click at [198, 356] on div "Añada su propio ingrediente" at bounding box center [194, 360] width 115 height 9
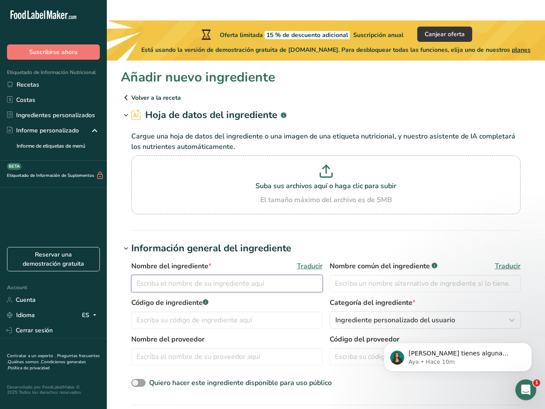
click at [207, 275] on input "text" at bounding box center [226, 283] width 191 height 17
type input "conservador natural"
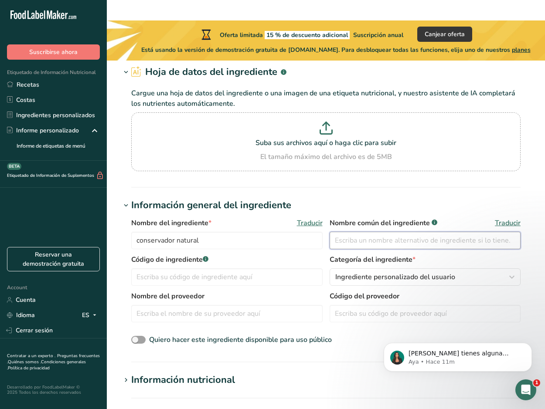
scroll to position [131, 0]
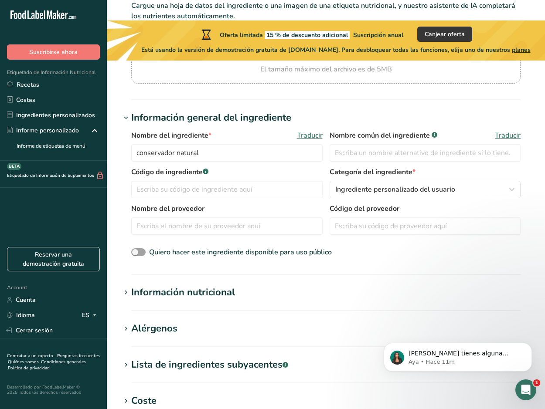
click at [198, 285] on div "Información nutricional" at bounding box center [183, 292] width 104 height 14
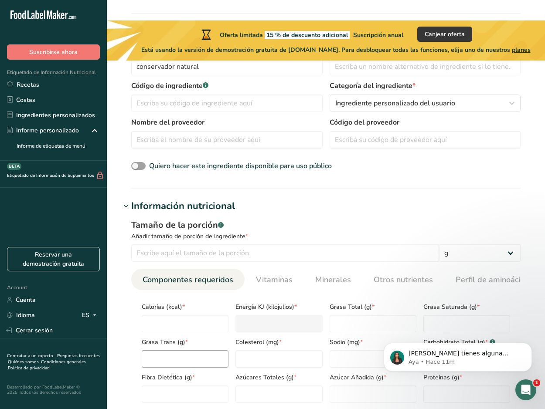
scroll to position [218, 0]
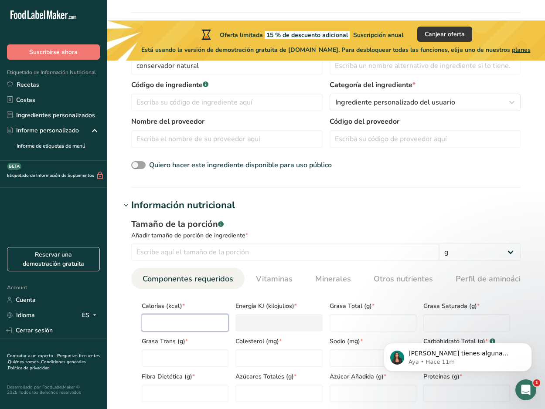
click at [200, 314] on input "number" at bounding box center [185, 322] width 87 height 17
type input "1"
type KJ "4.2"
type input "1"
type Fat "0"
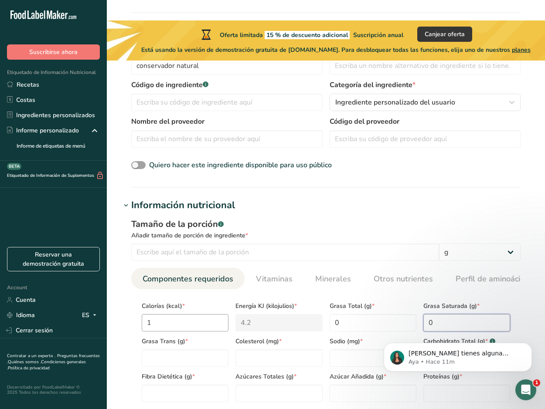
type Fat "0"
type input "0"
type input "2"
type Carbohydrates "0"
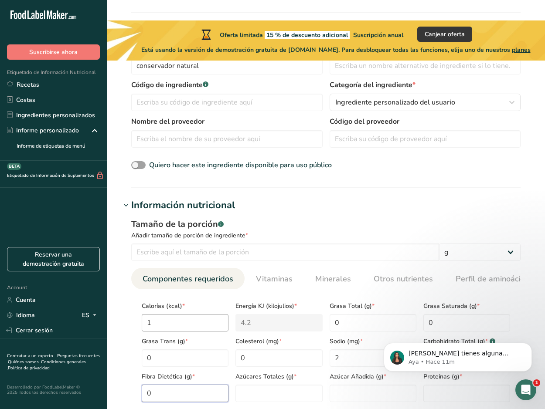
type Fiber "0"
type Sugars "0"
type input "0"
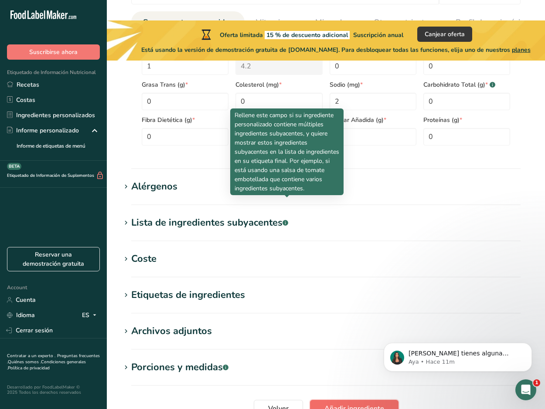
click at [356, 400] on button "Añadir ingrediente" at bounding box center [354, 408] width 88 height 17
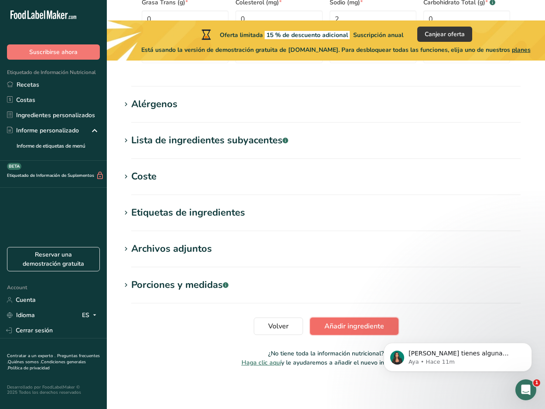
scroll to position [312, 0]
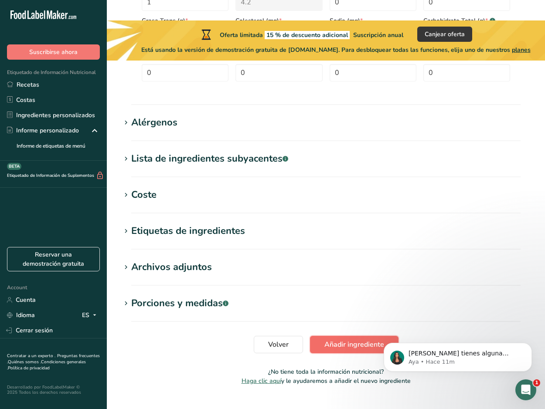
click at [357, 339] on span "Añadir ingrediente" at bounding box center [354, 344] width 60 height 10
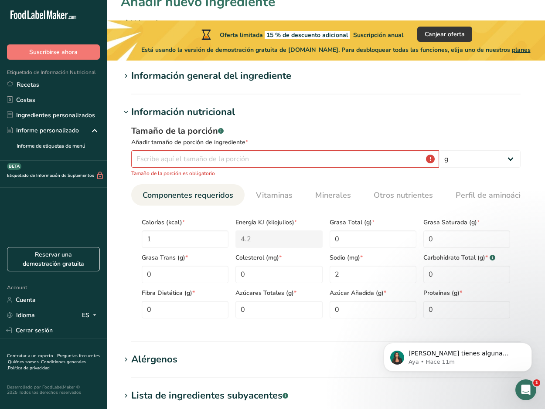
scroll to position [73, 0]
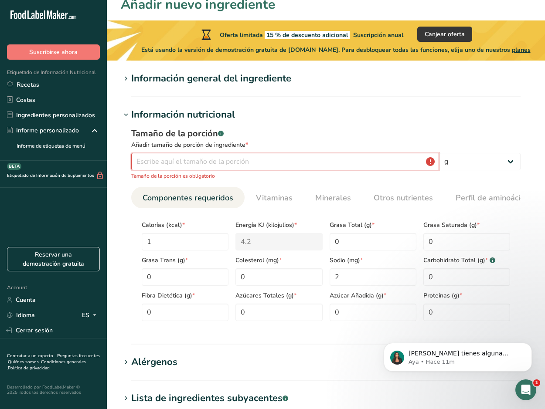
click at [249, 153] on input "number" at bounding box center [285, 161] width 308 height 17
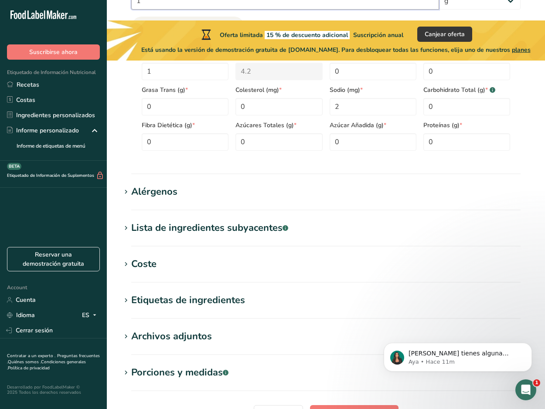
scroll to position [303, 0]
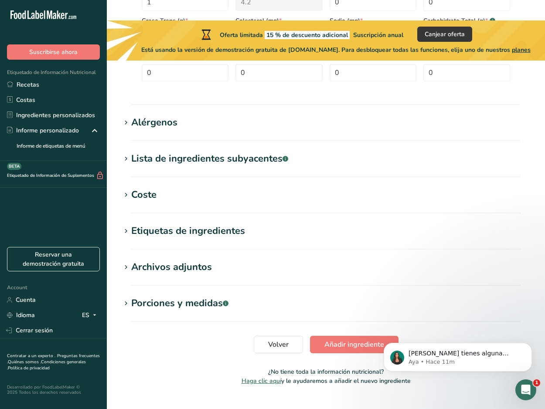
type input "1"
click at [334, 315] on section "Añadir nuevo ingrediente Volver a la receta Hoja de datos del ingrediente .a-a{…" at bounding box center [326, 79] width 438 height 642
click at [336, 339] on span "Añadir ingrediente" at bounding box center [354, 344] width 60 height 10
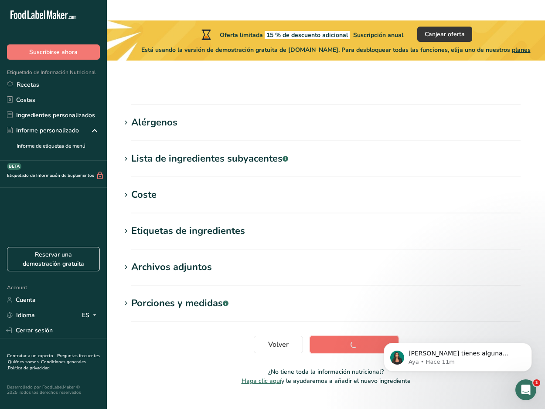
scroll to position [99, 0]
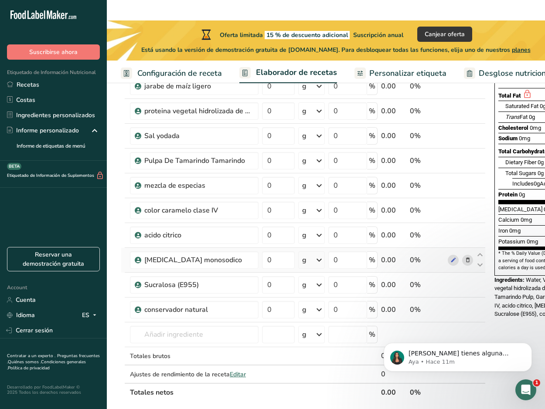
scroll to position [44, 0]
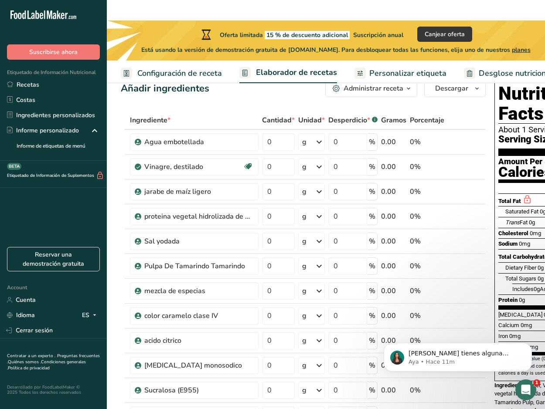
click at [386, 75] on span "Personalizar etiqueta" at bounding box center [407, 74] width 77 height 12
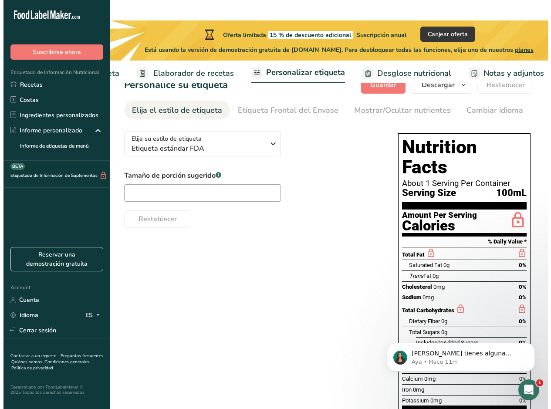
scroll to position [0, 215]
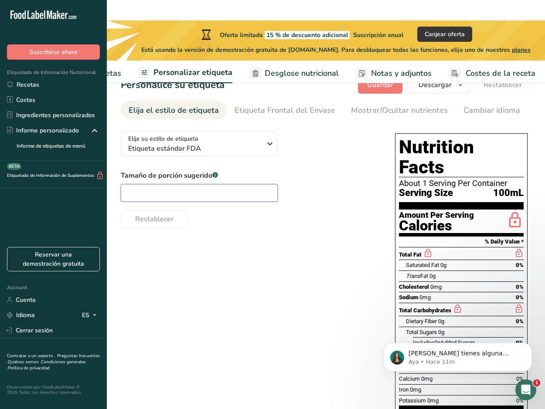
click at [251, 184] on input "text" at bounding box center [199, 192] width 157 height 17
click at [200, 184] on input "100" at bounding box center [199, 192] width 157 height 17
type input "10"
click at [383, 75] on span "Notas y adjuntos" at bounding box center [401, 74] width 61 height 12
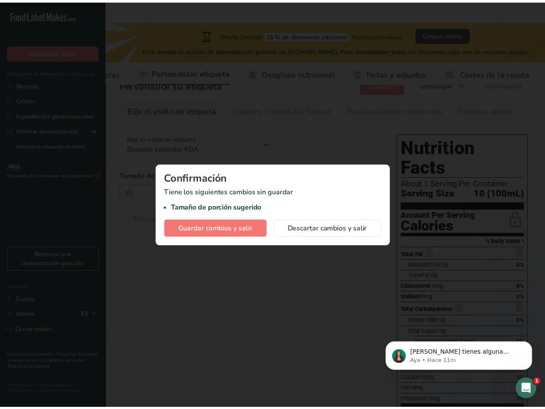
scroll to position [0, 209]
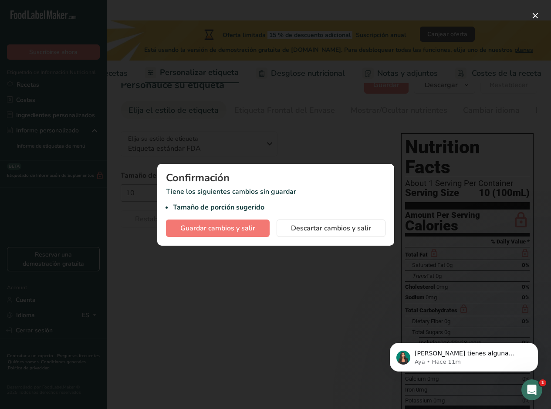
click at [250, 266] on div at bounding box center [275, 204] width 551 height 409
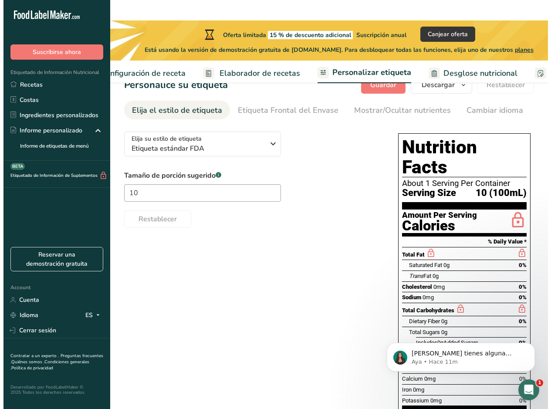
scroll to position [0, 0]
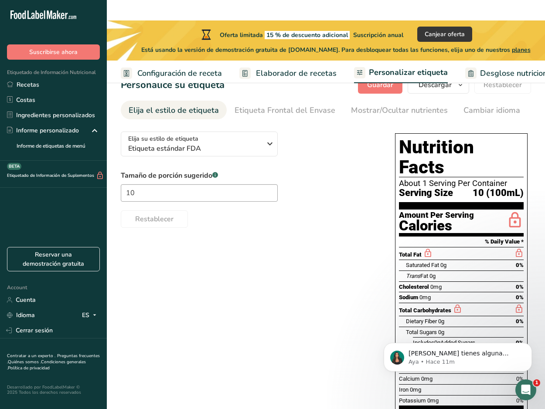
click at [146, 102] on section "Personalice su etiqueta Guardar Descargar Elija qué mostrar en su etiqueta desc…" at bounding box center [326, 281] width 438 height 438
drag, startPoint x: 146, startPoint y: 102, endPoint x: 139, endPoint y: 74, distance: 29.6
click at [139, 74] on span "Configuración de receta" at bounding box center [179, 74] width 85 height 12
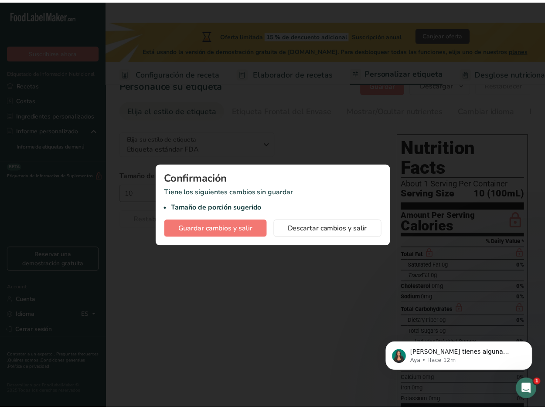
scroll to position [0, 3]
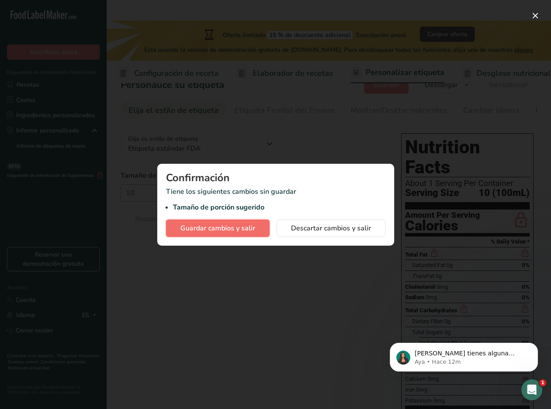
click at [216, 228] on span "Guardar cambios y salir" at bounding box center [217, 228] width 75 height 10
click at [216, 228] on div "Guardar cambios y salir Descartar cambios y salir" at bounding box center [276, 228] width 220 height 17
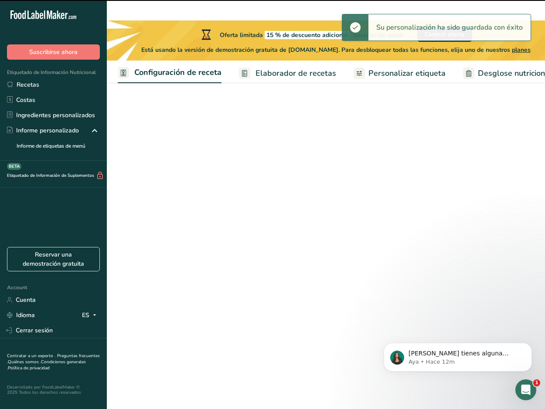
select select "22"
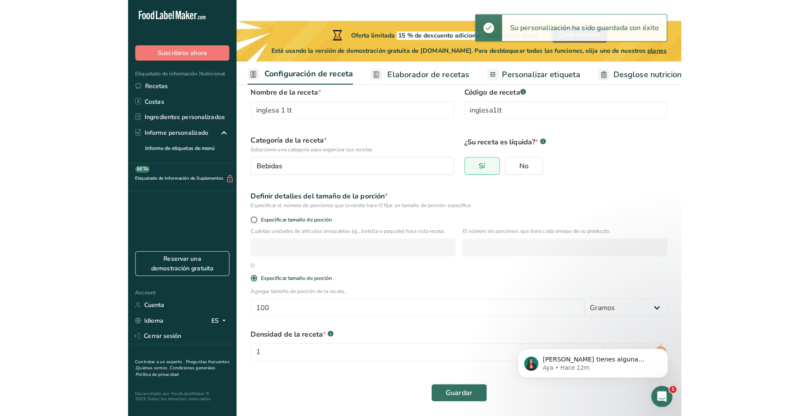
scroll to position [22, 0]
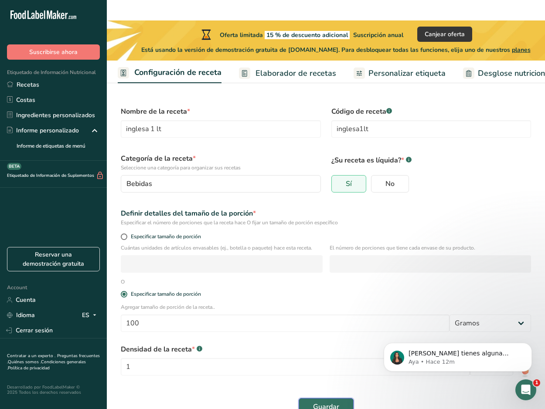
click at [333, 402] on span "Guardar" at bounding box center [326, 407] width 26 height 10
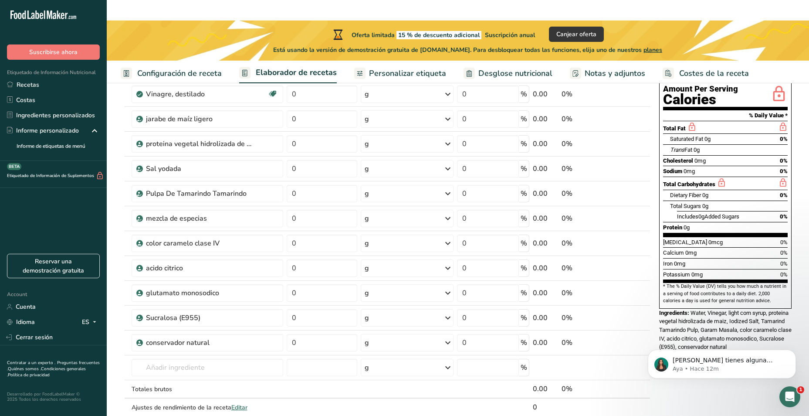
scroll to position [131, 0]
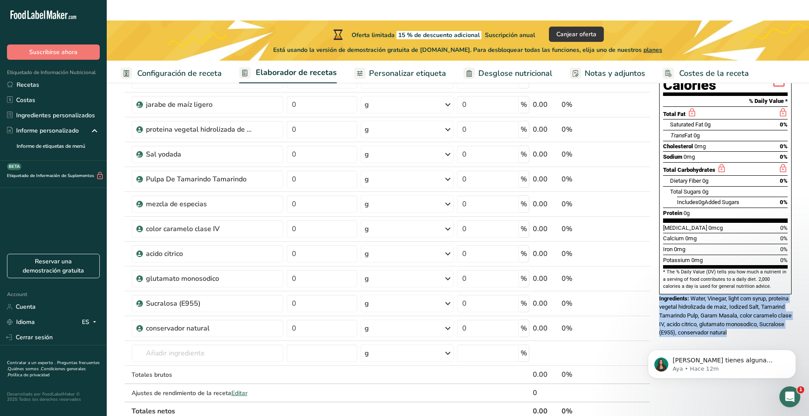
drag, startPoint x: 791, startPoint y: 292, endPoint x: 657, endPoint y: 259, distance: 137.7
click at [657, 259] on div "Nutrition Facts About 1 Serving Per Container Serving Size 10 (100mL) Amount Pe…" at bounding box center [725, 164] width 139 height 351
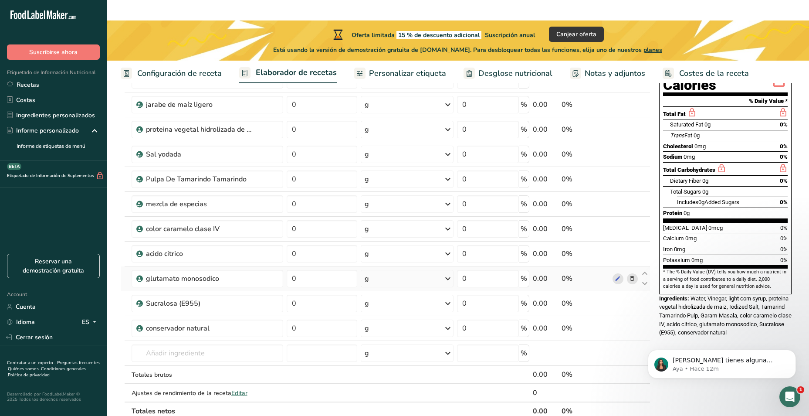
click at [617, 266] on td at bounding box center [625, 278] width 29 height 25
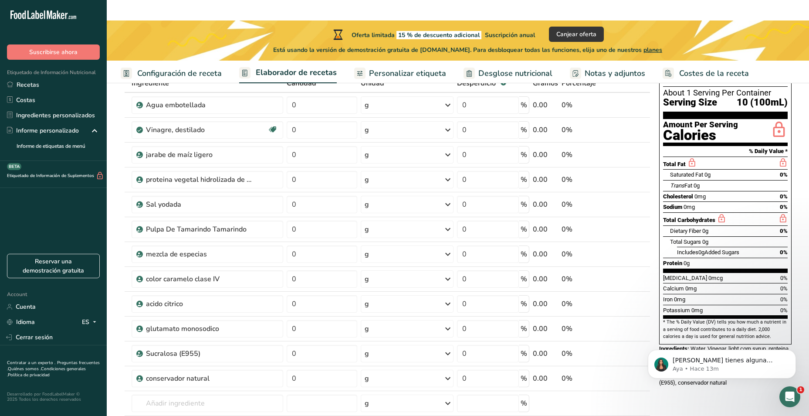
scroll to position [0, 0]
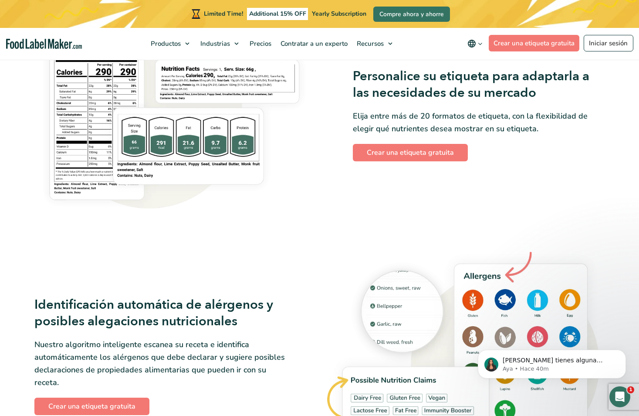
scroll to position [828, 0]
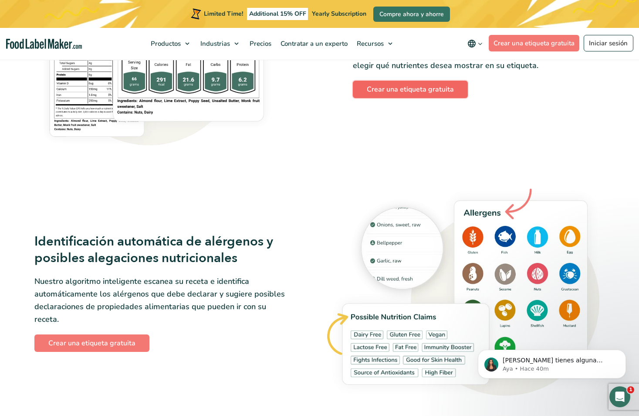
click at [404, 88] on link "Crear una etiqueta gratuita" at bounding box center [410, 89] width 115 height 17
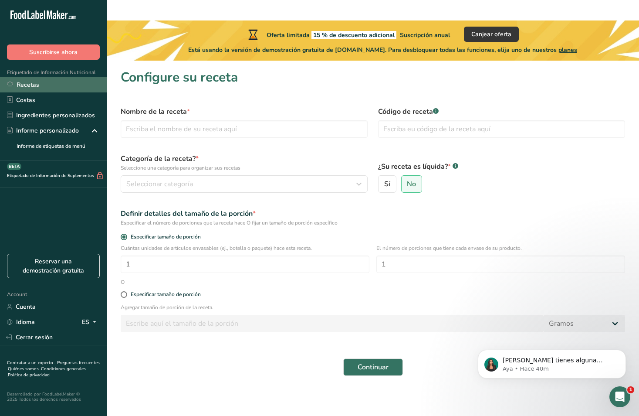
click at [64, 83] on link "Recetas" at bounding box center [53, 84] width 107 height 15
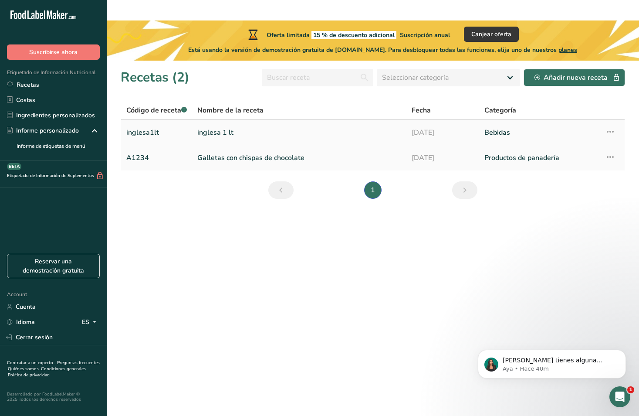
click at [252, 123] on link "inglesa 1 lt" at bounding box center [299, 132] width 204 height 18
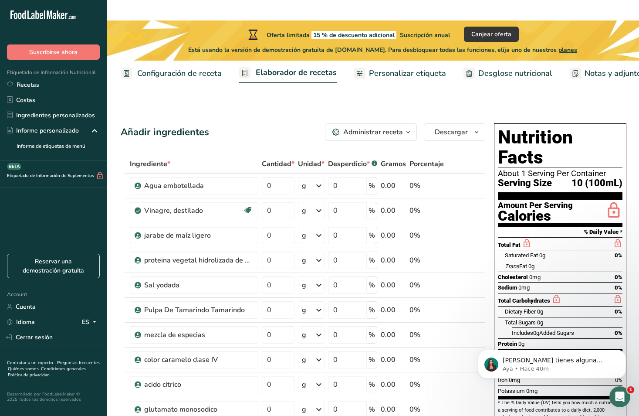
click at [393, 127] on div "Administrar receta" at bounding box center [373, 132] width 60 height 10
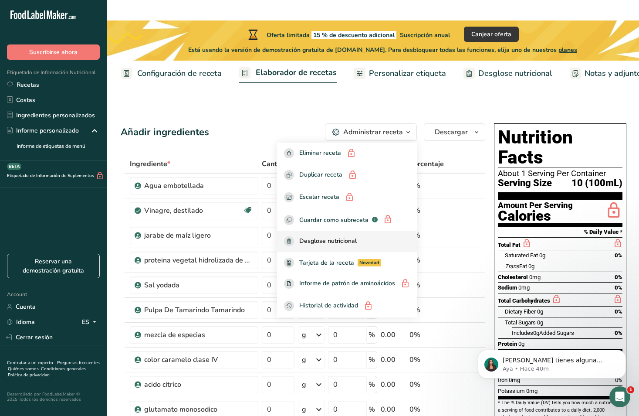
click at [362, 236] on div "Desglose nutricional" at bounding box center [347, 241] width 126 height 10
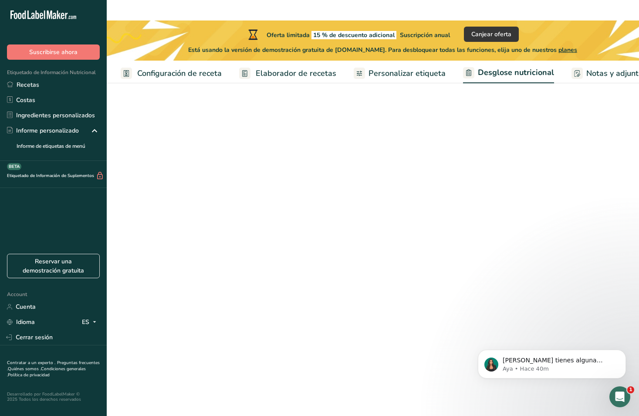
select select "Calories"
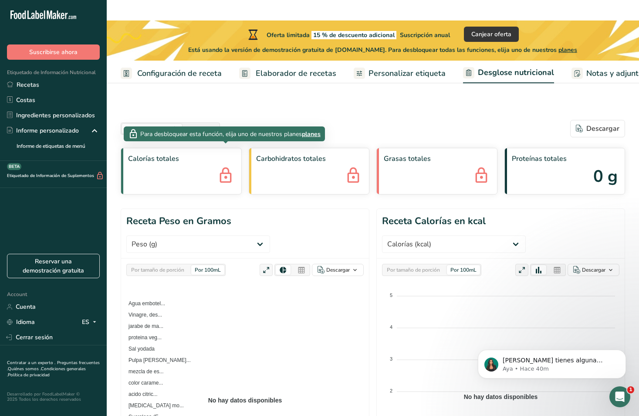
click at [220, 164] on icon at bounding box center [225, 176] width 17 height 24
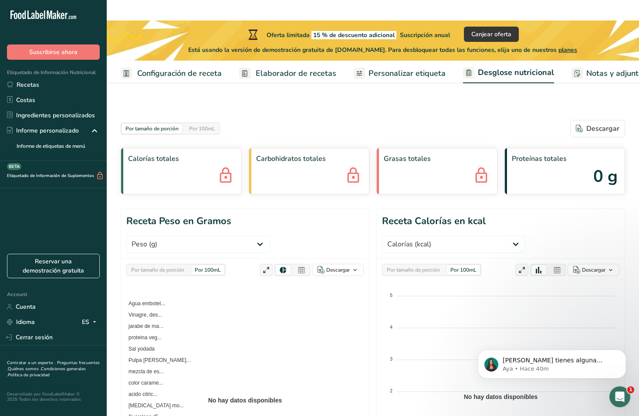
click at [258, 209] on header "Receta Peso en Gramos Peso (g) Calorías (kcal) Energía KJ (kj) Grasa Total (g) …" at bounding box center [245, 234] width 248 height 50
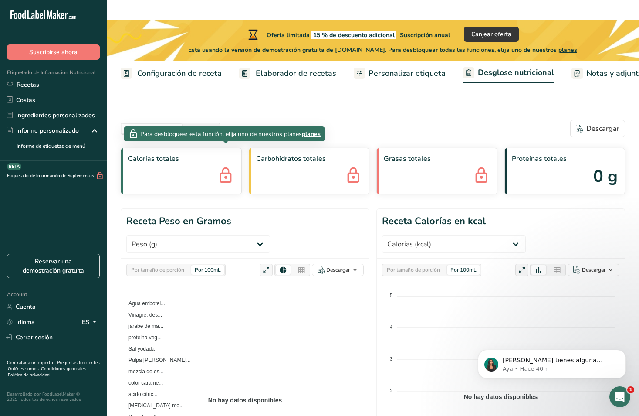
click at [225, 164] on icon at bounding box center [225, 176] width 17 height 24
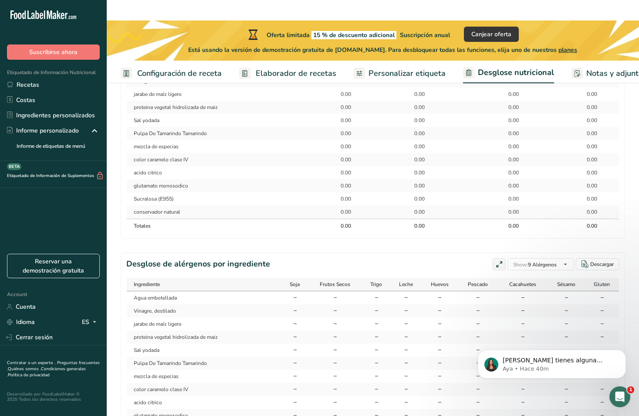
scroll to position [575, 0]
